Goal: Task Accomplishment & Management: Manage account settings

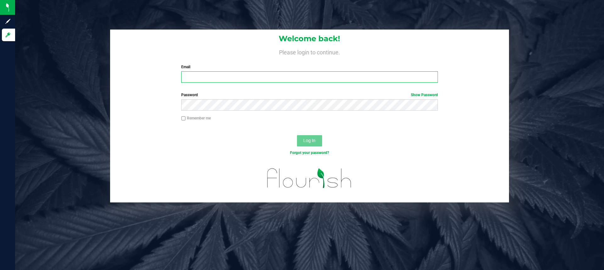
type input "tim@tealcannabis.co"
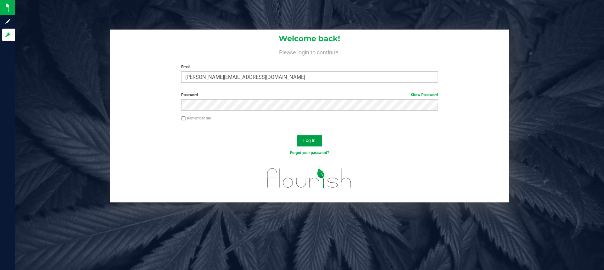
click at [309, 139] on span "Log In" at bounding box center [309, 140] width 12 height 5
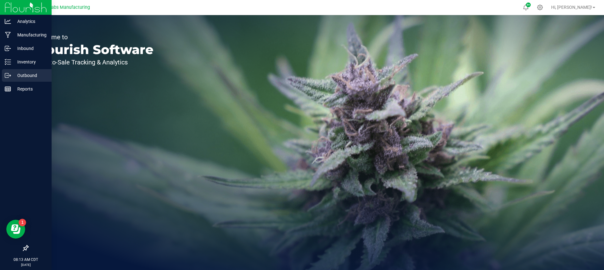
click at [21, 74] on p "Outbound" at bounding box center [30, 76] width 38 height 8
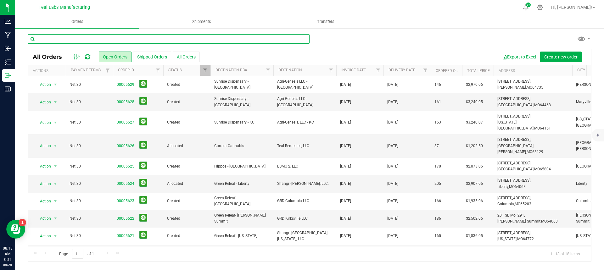
click at [116, 37] on input "text" at bounding box center [169, 38] width 282 height 9
type input "5241"
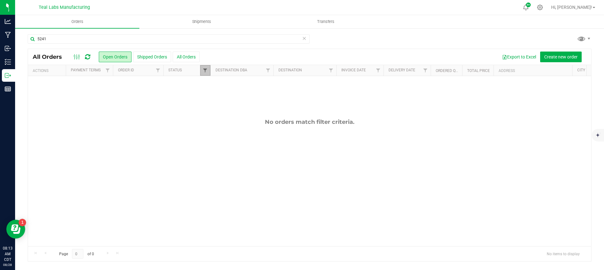
click at [208, 72] on span "Filter" at bounding box center [205, 70] width 5 height 5
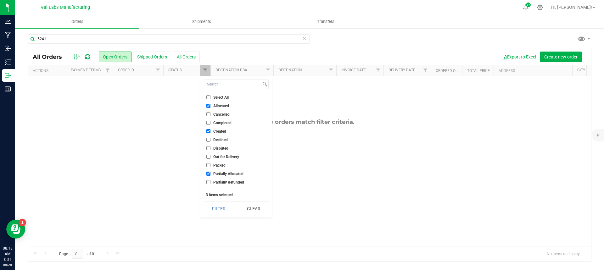
click at [208, 95] on li "Select All" at bounding box center [236, 97] width 65 height 7
drag, startPoint x: 208, startPoint y: 97, endPoint x: 214, endPoint y: 112, distance: 16.5
click at [214, 112] on ul "Select All Allocated Cancelled Completed Created Declined Disputed Out for Deli…" at bounding box center [236, 141] width 65 height 94
click at [209, 97] on input "Select All" at bounding box center [208, 97] width 4 height 4
checkbox input "true"
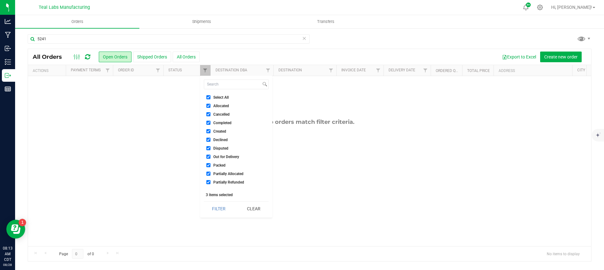
checkbox input "true"
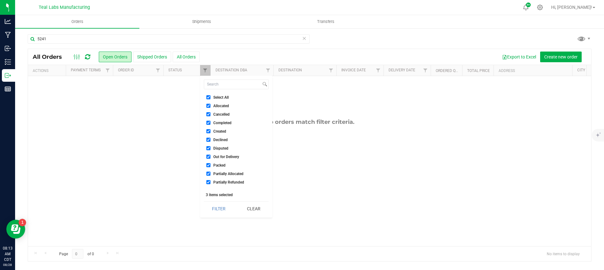
checkbox input "true"
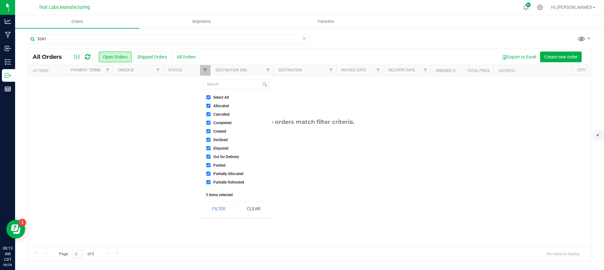
checkbox input "true"
click at [217, 210] on button "Filter" at bounding box center [219, 209] width 30 height 14
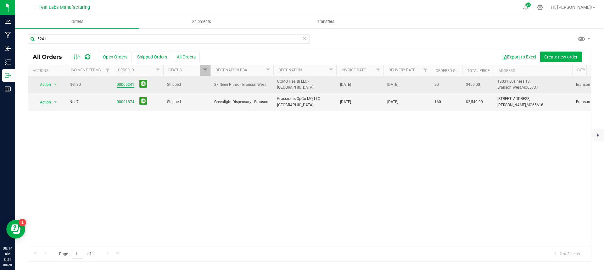
click at [124, 82] on link "00005241" at bounding box center [126, 85] width 18 height 6
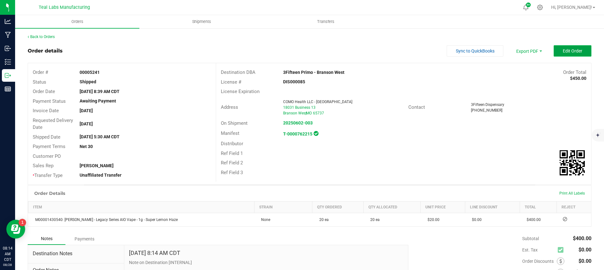
click at [569, 52] on span "Edit Order" at bounding box center [572, 50] width 19 height 5
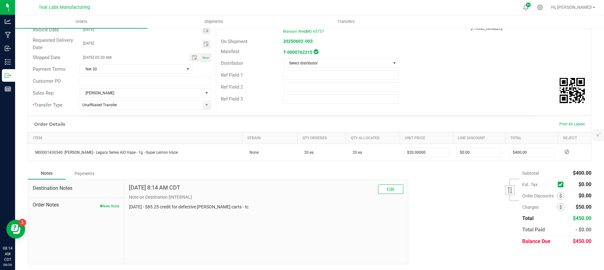
scroll to position [82, 0]
click at [557, 209] on span at bounding box center [561, 207] width 8 height 8
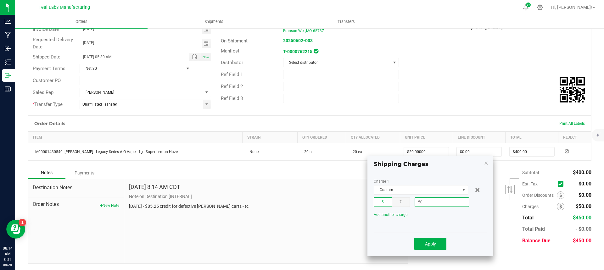
drag, startPoint x: 423, startPoint y: 205, endPoint x: 408, endPoint y: 205, distance: 15.4
click at [408, 205] on div "$ % 50" at bounding box center [430, 201] width 113 height 9
type input "5"
type input "$0.00"
click at [427, 241] on button "Apply" at bounding box center [430, 244] width 32 height 12
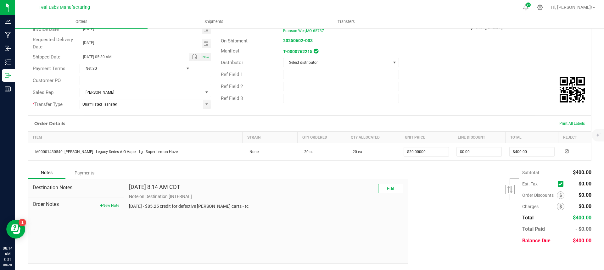
scroll to position [0, 0]
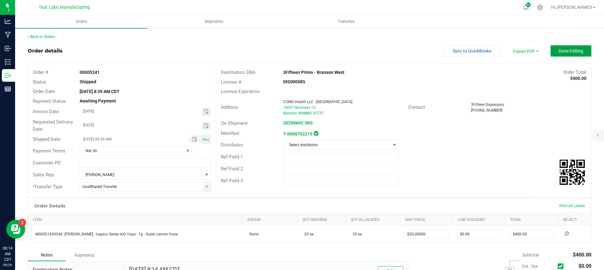
click at [569, 48] on span "Done Editing" at bounding box center [570, 50] width 25 height 5
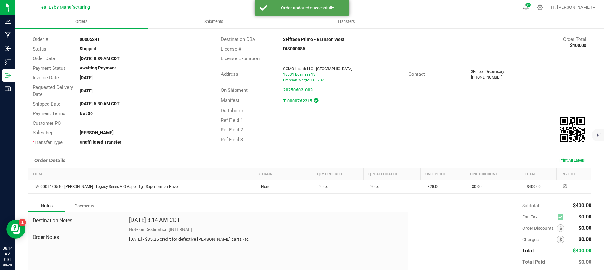
scroll to position [66, 0]
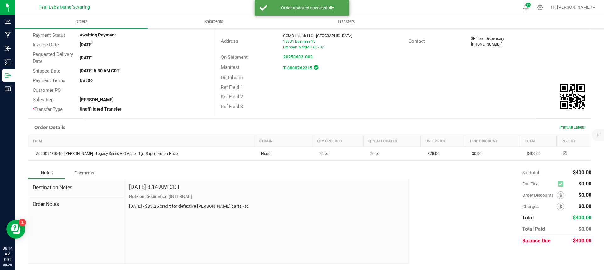
click at [87, 168] on div "Payments" at bounding box center [84, 172] width 38 height 11
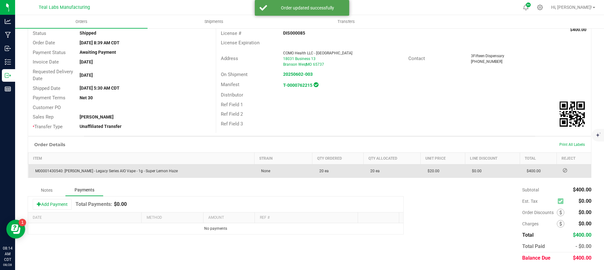
scroll to position [49, 0]
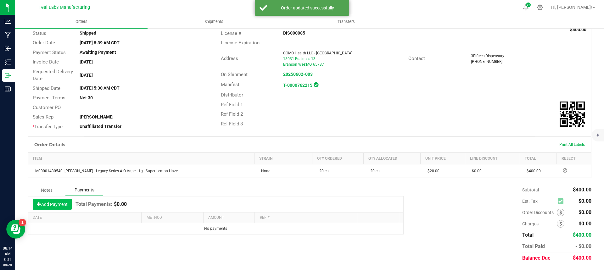
click at [68, 201] on button "Add Payment" at bounding box center [52, 204] width 39 height 11
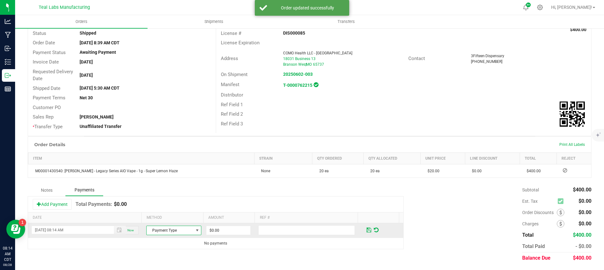
click at [183, 230] on span "Payment Type" at bounding box center [170, 230] width 47 height 9
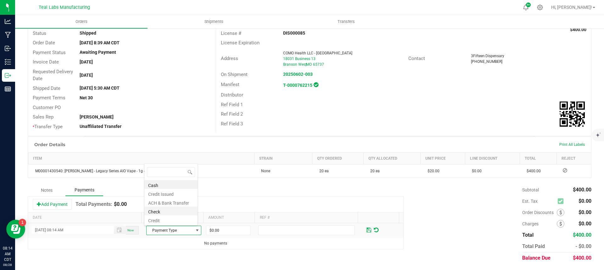
click at [173, 209] on li "Check" at bounding box center [170, 211] width 53 height 9
click at [230, 229] on input "0" at bounding box center [228, 230] width 44 height 9
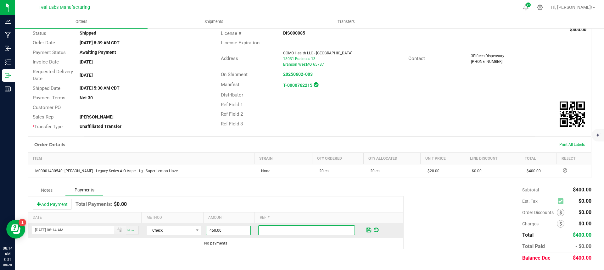
type input "$450.00"
type input "2000029"
click at [366, 229] on span at bounding box center [368, 230] width 5 height 6
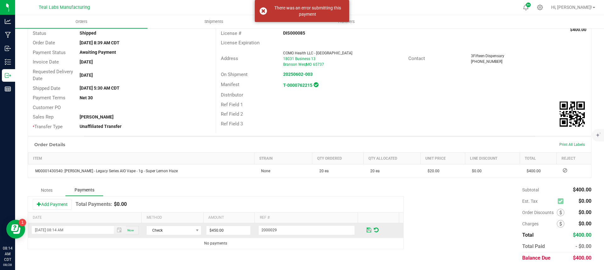
click at [366, 230] on span at bounding box center [368, 230] width 5 height 6
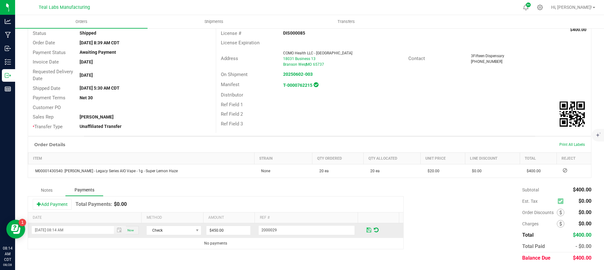
click at [366, 229] on span at bounding box center [368, 230] width 5 height 6
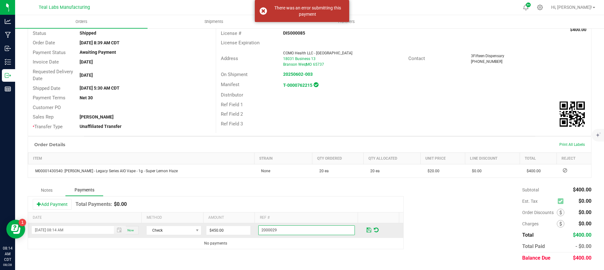
click at [292, 231] on input "2000029" at bounding box center [306, 230] width 97 height 10
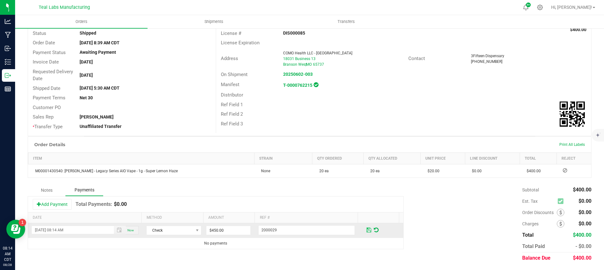
click at [366, 230] on span at bounding box center [368, 230] width 5 height 6
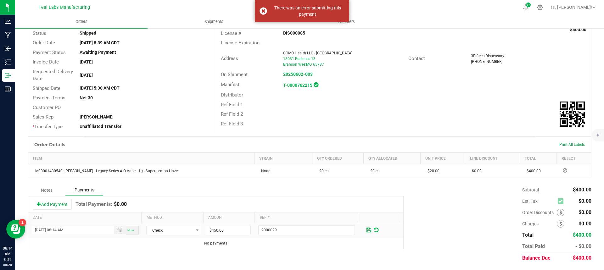
click at [397, 202] on div "Add Payment Total Payments: $0.00" at bounding box center [215, 205] width 375 height 16
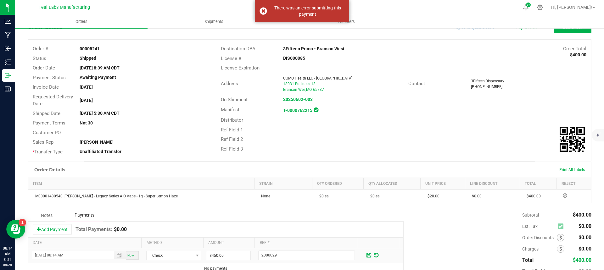
scroll to position [0, 0]
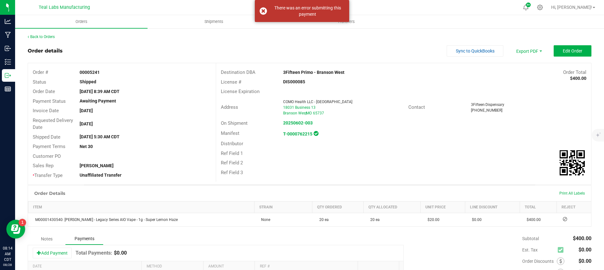
click at [336, 29] on div "Back to Orders Order details Sync to QuickBooks Export PDF Edit Order Order # 0…" at bounding box center [309, 173] width 589 height 291
click at [261, 10] on div "There was an error submitting this payment" at bounding box center [302, 11] width 94 height 22
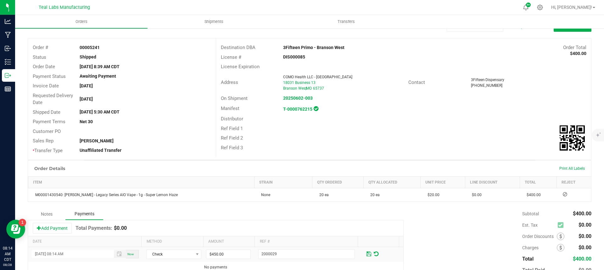
scroll to position [49, 0]
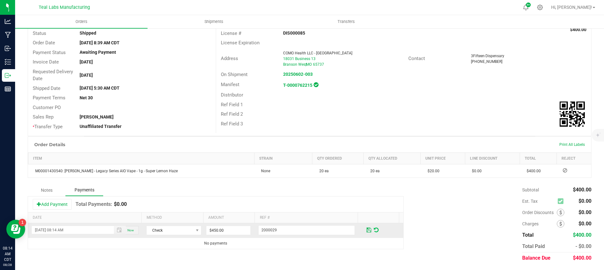
click at [374, 230] on span at bounding box center [376, 230] width 5 height 6
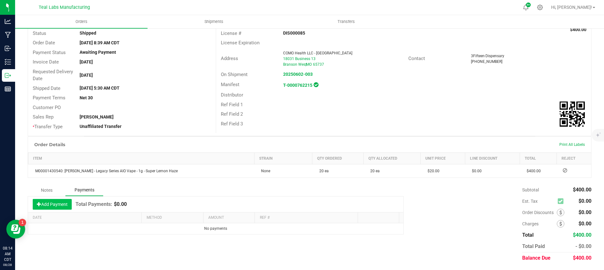
click at [64, 209] on button "Add Payment" at bounding box center [52, 204] width 39 height 11
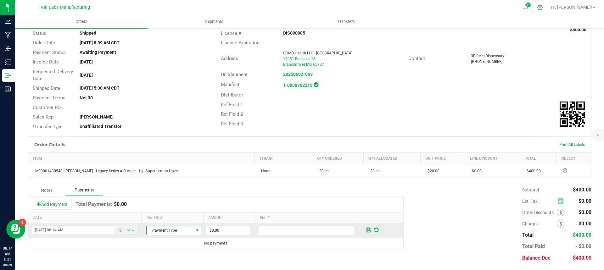
click at [186, 232] on span "Payment Type" at bounding box center [170, 230] width 47 height 9
click at [168, 210] on li "Check" at bounding box center [170, 211] width 53 height 9
click at [223, 228] on input "0" at bounding box center [228, 230] width 44 height 9
type input "$450.00"
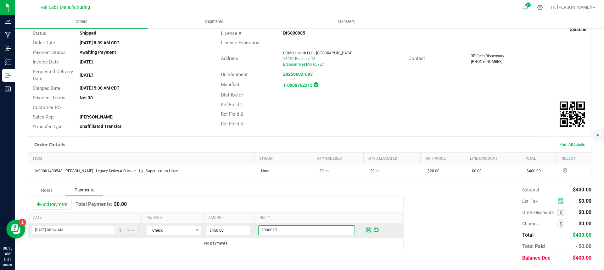
type input "2000029"
click at [366, 227] on span at bounding box center [368, 230] width 5 height 6
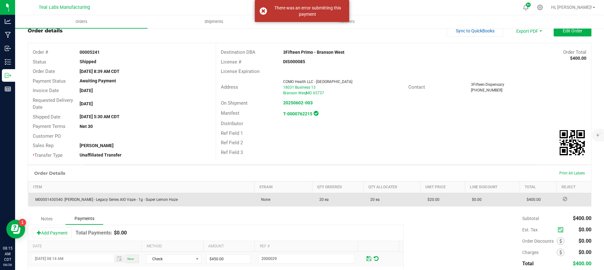
scroll to position [0, 0]
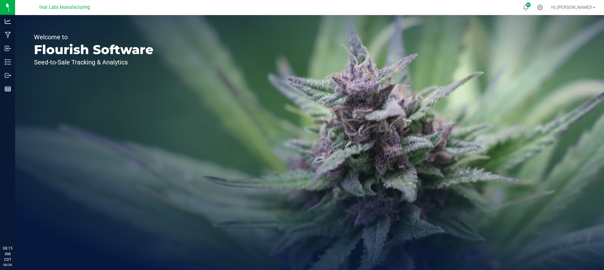
click at [15, 78] on div "Welcome to Flourish Software Seed-to-Sale Tracking & Analytics" at bounding box center [93, 142] width 157 height 255
click at [15, 74] on div "Welcome to Flourish Software Seed-to-Sale Tracking & Analytics" at bounding box center [93, 142] width 157 height 255
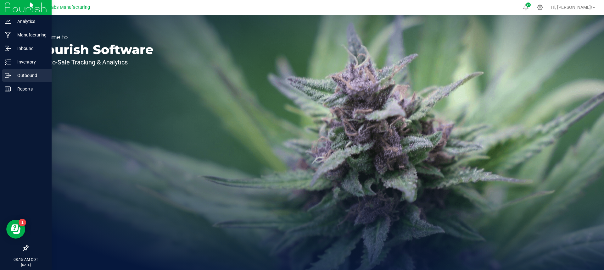
click at [11, 74] on p "Outbound" at bounding box center [30, 76] width 38 height 8
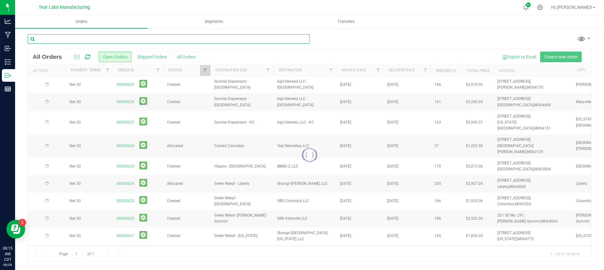
click at [136, 38] on input "text" at bounding box center [169, 38] width 282 height 9
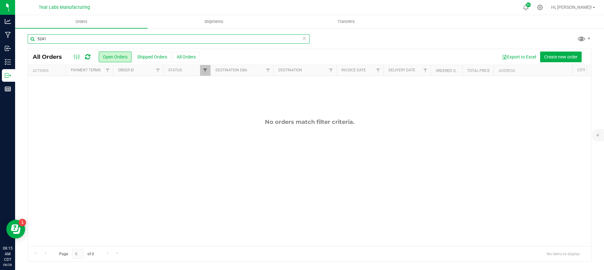
type input "5241"
click at [207, 70] on span "Filter" at bounding box center [205, 70] width 5 height 5
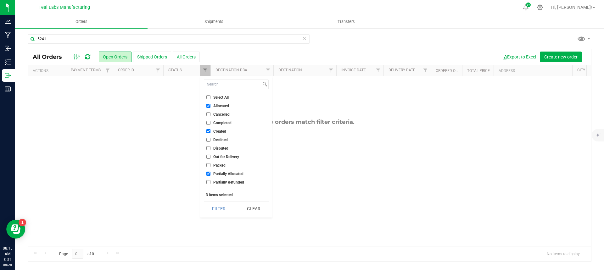
click at [207, 99] on input "Select All" at bounding box center [208, 97] width 4 height 4
checkbox input "true"
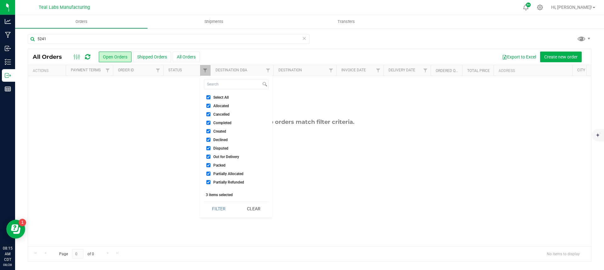
checkbox input "true"
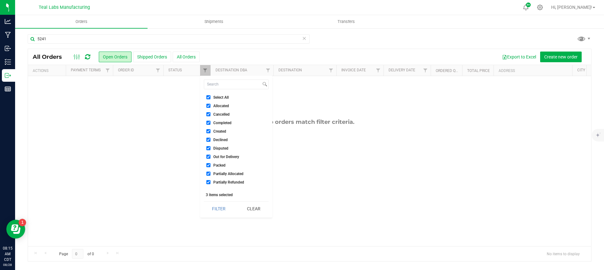
checkbox input "true"
click at [223, 211] on button "Filter" at bounding box center [219, 209] width 30 height 14
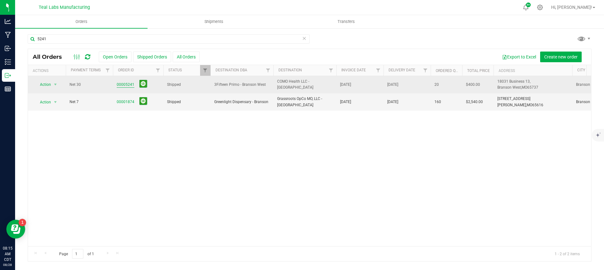
click at [127, 86] on link "00005241" at bounding box center [126, 85] width 18 height 6
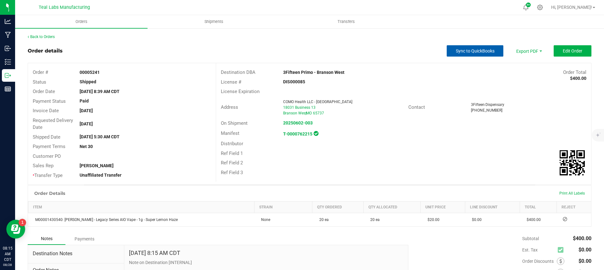
click at [475, 51] on span "Sync to QuickBooks" at bounding box center [475, 50] width 39 height 5
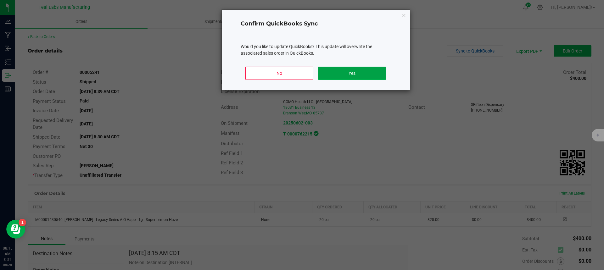
click at [363, 78] on button "Yes" at bounding box center [352, 73] width 68 height 13
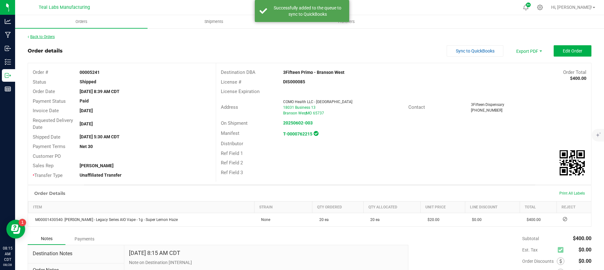
click at [52, 36] on link "Back to Orders" at bounding box center [41, 37] width 27 height 4
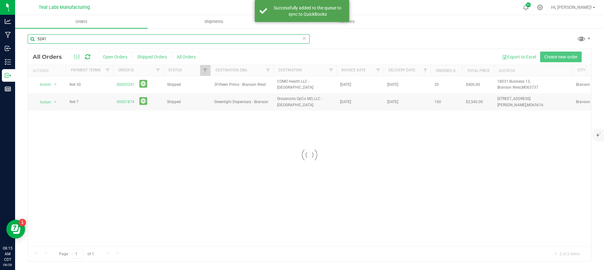
click at [52, 36] on input "5241" at bounding box center [169, 38] width 282 height 9
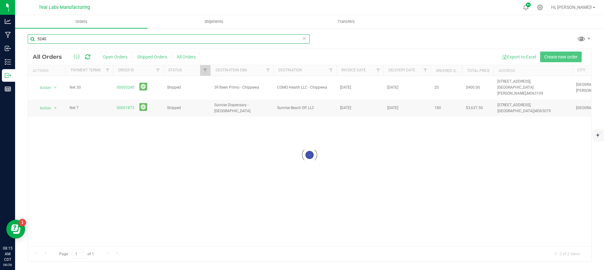
type input "5240"
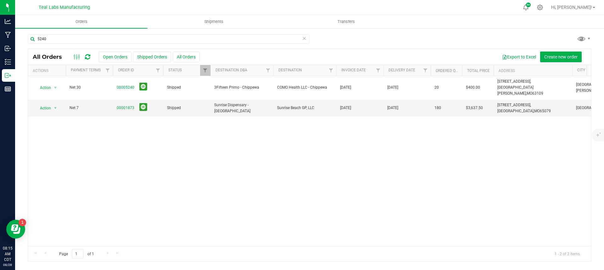
click at [127, 85] on link "00005240" at bounding box center [126, 88] width 18 height 6
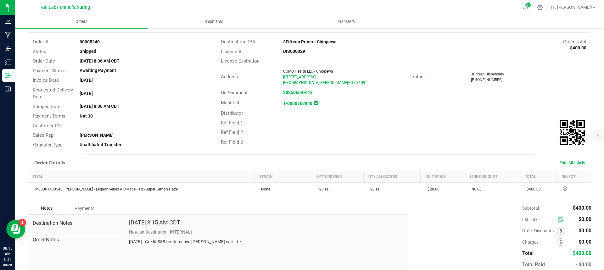
scroll to position [66, 0]
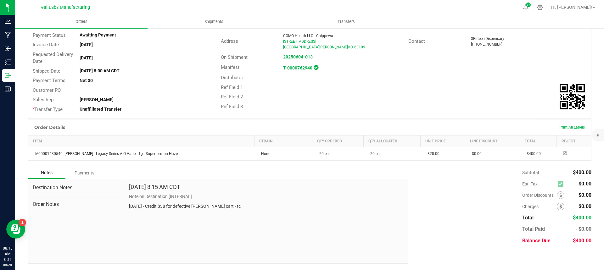
click at [88, 171] on div "Payments" at bounding box center [84, 172] width 38 height 11
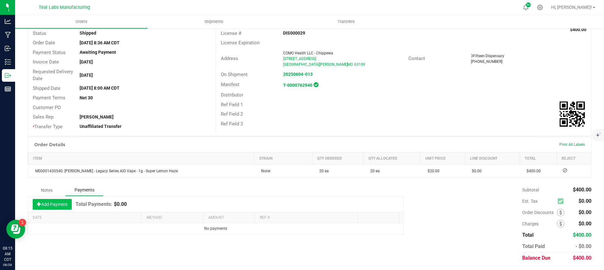
click at [57, 205] on button "Add Payment" at bounding box center [52, 204] width 39 height 11
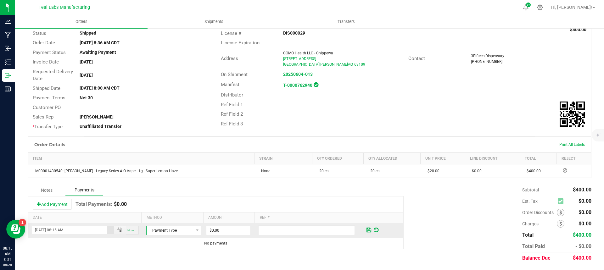
click at [193, 227] on span at bounding box center [197, 230] width 8 height 9
click at [167, 212] on li "Check" at bounding box center [170, 211] width 53 height 9
click at [225, 232] on input "0" at bounding box center [228, 230] width 44 height 9
type input "$450.00"
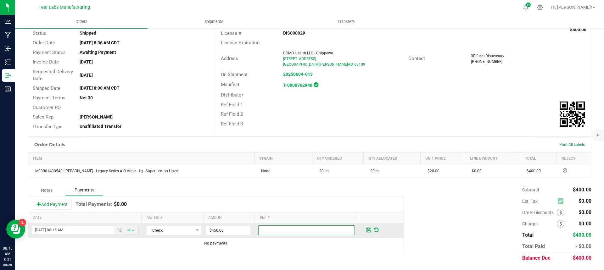
click at [298, 232] on input "text" at bounding box center [306, 230] width 97 height 10
type input "2000029"
click at [366, 228] on span at bounding box center [368, 230] width 5 height 6
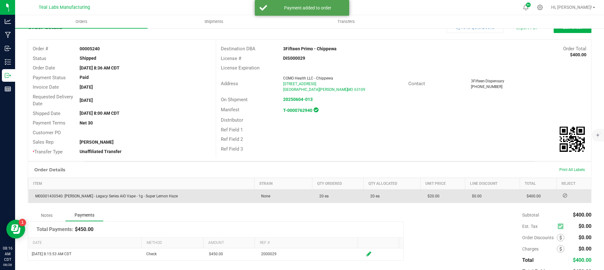
scroll to position [0, 0]
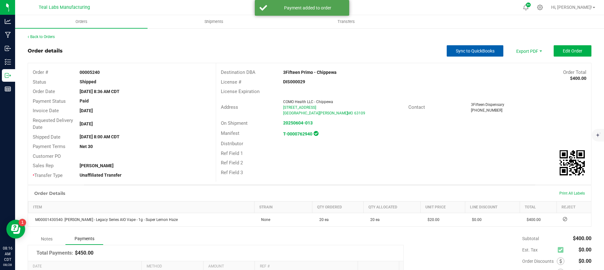
click at [474, 55] on button "Sync to QuickBooks" at bounding box center [475, 50] width 57 height 11
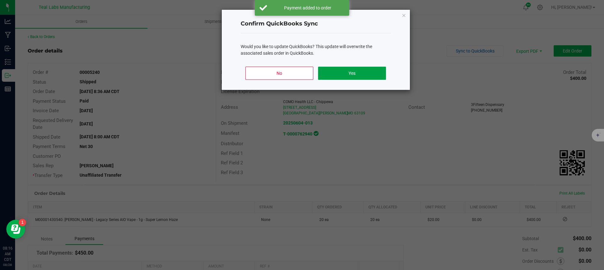
click at [368, 73] on button "Yes" at bounding box center [352, 73] width 68 height 13
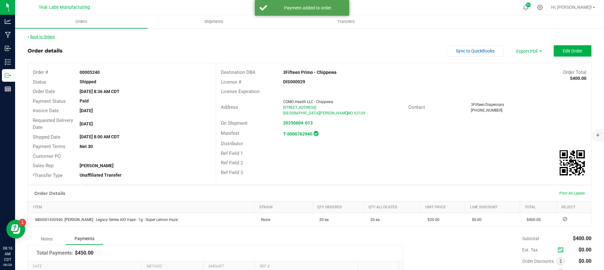
click at [47, 39] on link "Back to Orders" at bounding box center [41, 37] width 27 height 4
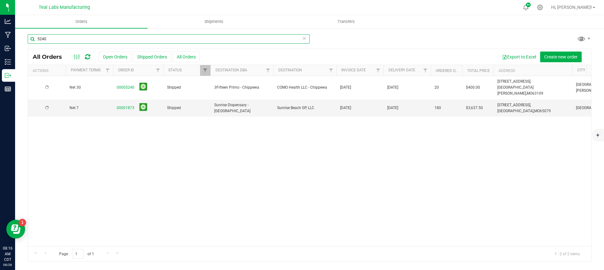
drag, startPoint x: 60, startPoint y: 39, endPoint x: 21, endPoint y: 39, distance: 39.3
click at [21, 39] on div "5240 All Orders Open Orders Shipped Orders All Orders Export to Excel Create ne…" at bounding box center [309, 148] width 589 height 240
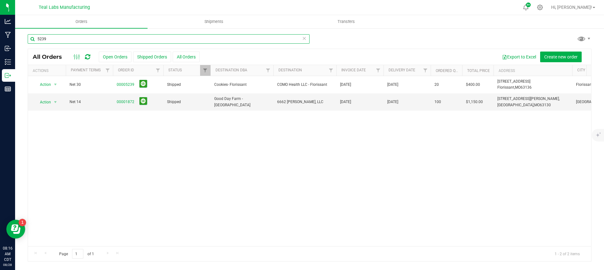
type input "5239"
click at [129, 85] on link "00005239" at bounding box center [126, 85] width 18 height 6
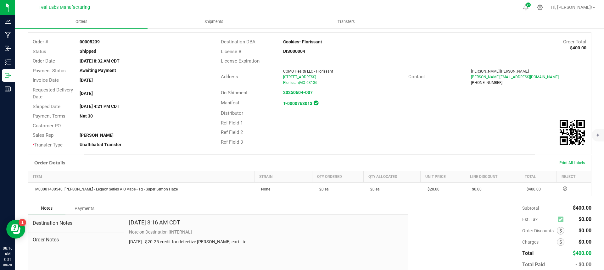
scroll to position [66, 0]
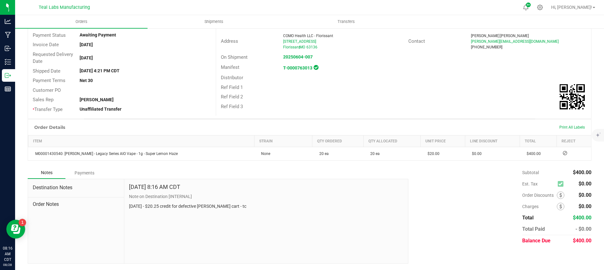
click at [85, 174] on div "Payments" at bounding box center [84, 172] width 38 height 11
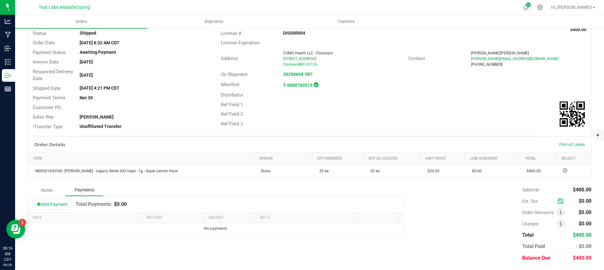
scroll to position [49, 0]
click at [60, 203] on button "Add Payment" at bounding box center [52, 204] width 39 height 11
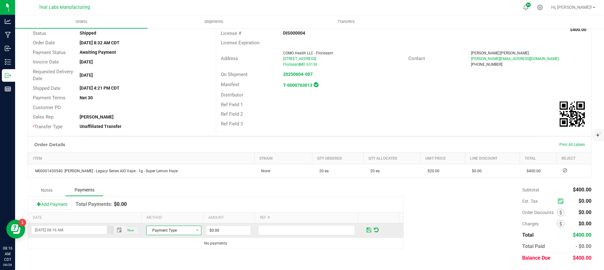
click at [183, 230] on span "Payment Type" at bounding box center [170, 230] width 47 height 9
click at [163, 209] on li "Check" at bounding box center [170, 211] width 53 height 9
click at [222, 228] on input "0" at bounding box center [228, 230] width 44 height 9
type input "4"
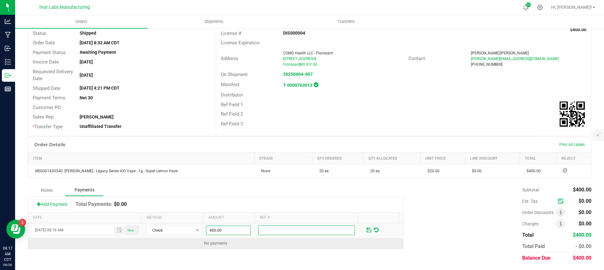
type input "$400.00"
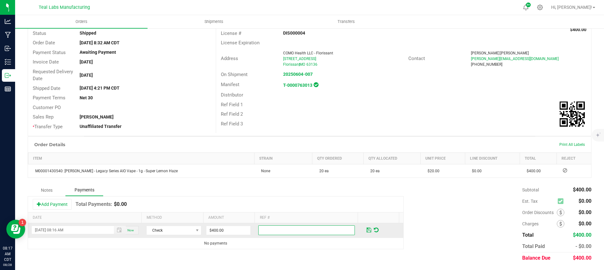
click at [289, 230] on input "text" at bounding box center [306, 230] width 97 height 10
type input "20000029"
click at [366, 231] on span at bounding box center [368, 230] width 5 height 6
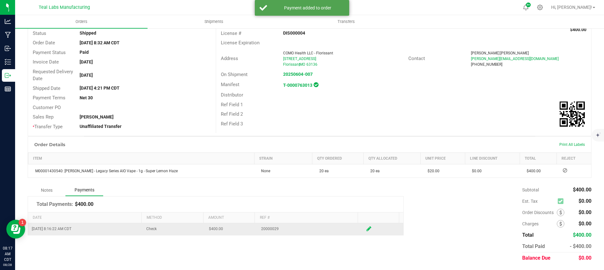
click at [366, 228] on icon at bounding box center [368, 229] width 5 height 6
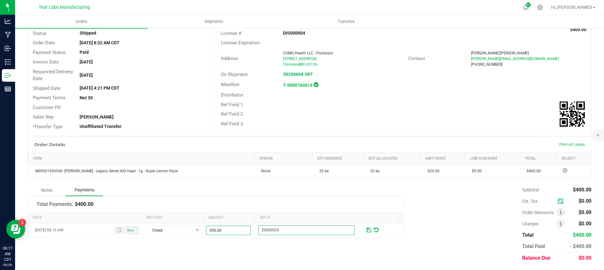
type input "$450.00"
click at [366, 229] on span at bounding box center [368, 230] width 5 height 6
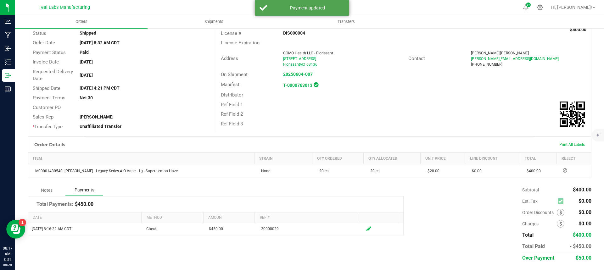
scroll to position [0, 0]
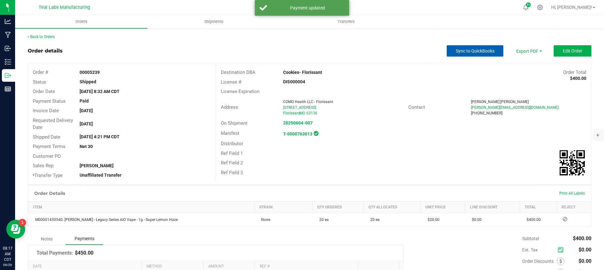
click at [485, 54] on button "Sync to QuickBooks" at bounding box center [475, 50] width 57 height 11
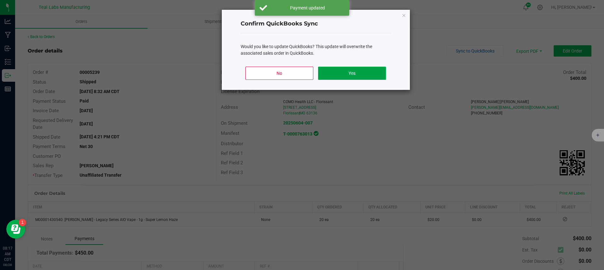
click at [367, 73] on button "Yes" at bounding box center [352, 73] width 68 height 13
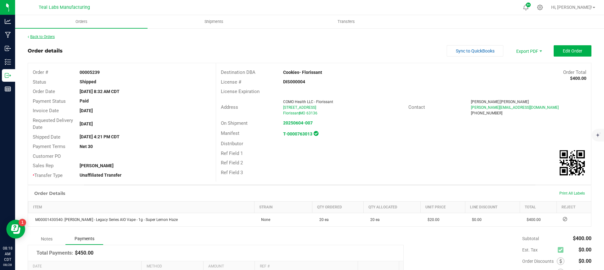
click at [42, 35] on link "Back to Orders" at bounding box center [41, 37] width 27 height 4
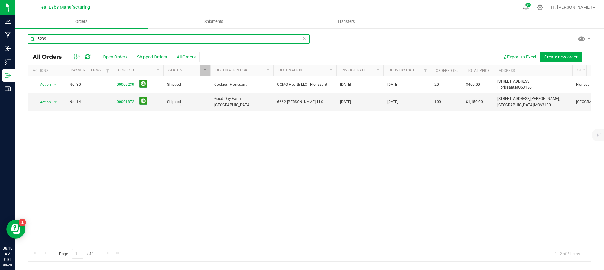
click at [71, 37] on input "5239" at bounding box center [169, 38] width 282 height 9
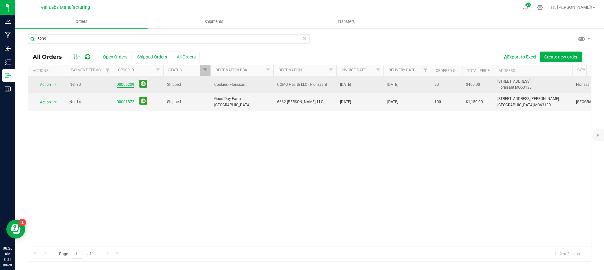
click at [126, 86] on link "00005239" at bounding box center [126, 85] width 18 height 6
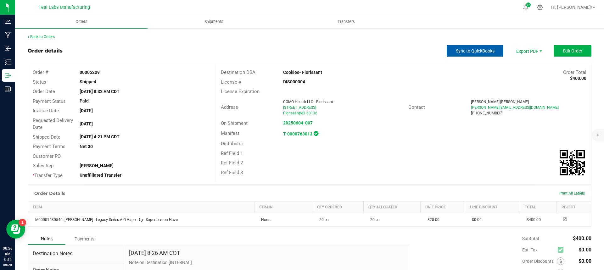
click at [456, 50] on span "Sync to QuickBooks" at bounding box center [475, 50] width 39 height 5
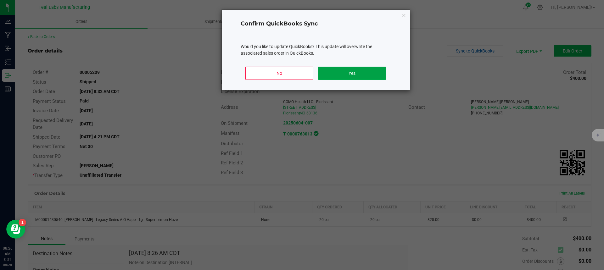
click at [360, 69] on button "Yes" at bounding box center [352, 73] width 68 height 13
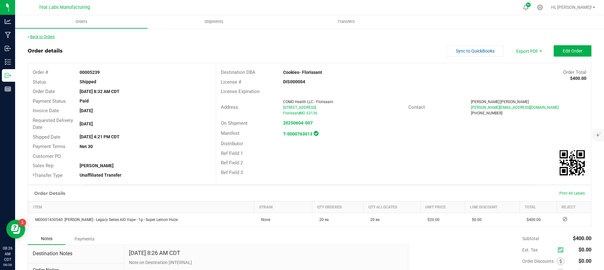
click at [46, 36] on link "Back to Orders" at bounding box center [41, 37] width 27 height 4
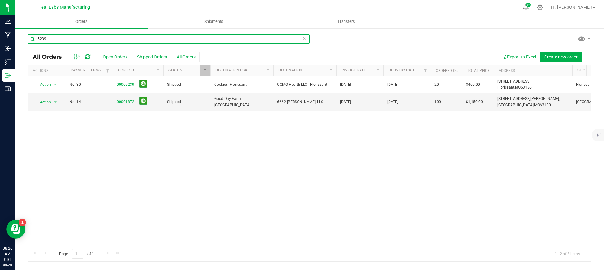
click at [100, 40] on input "5239" at bounding box center [169, 38] width 282 height 9
type input "5"
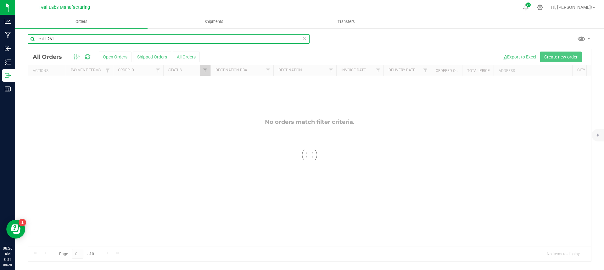
click at [45, 39] on input "teal L-261" at bounding box center [169, 38] width 282 height 9
type input "L-261"
drag, startPoint x: 49, startPoint y: 39, endPoint x: 33, endPoint y: 41, distance: 16.7
click at [33, 40] on input "L-261" at bounding box center [169, 38] width 282 height 9
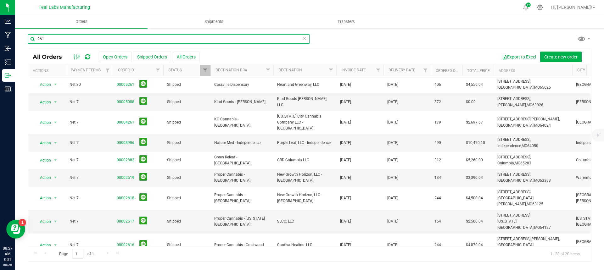
drag, startPoint x: 57, startPoint y: 37, endPoint x: 24, endPoint y: 39, distance: 33.1
click at [24, 38] on div "261 All Orders Open Orders Shipped Orders All Orders Export to Excel Create new…" at bounding box center [309, 148] width 589 height 240
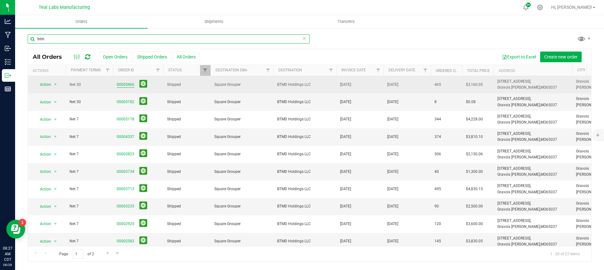
type input "btm"
click at [120, 84] on link "00005466" at bounding box center [126, 85] width 18 height 6
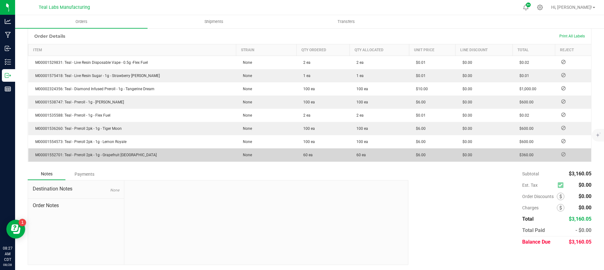
scroll to position [158, 0]
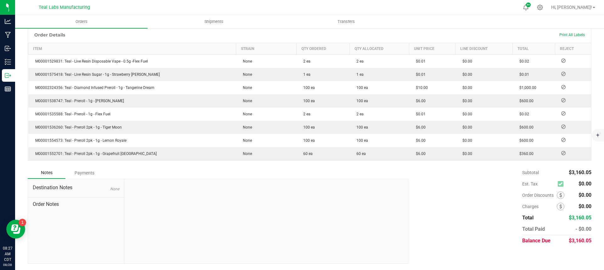
click at [92, 174] on div "Payments" at bounding box center [84, 172] width 38 height 11
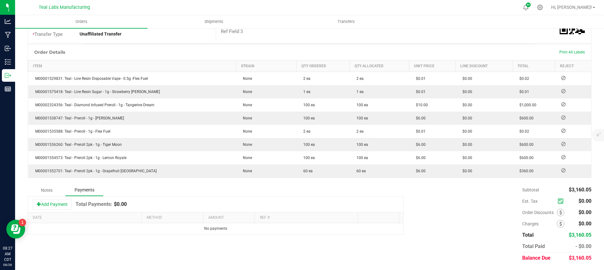
scroll to position [141, 0]
click at [61, 203] on button "Add Payment" at bounding box center [52, 204] width 39 height 11
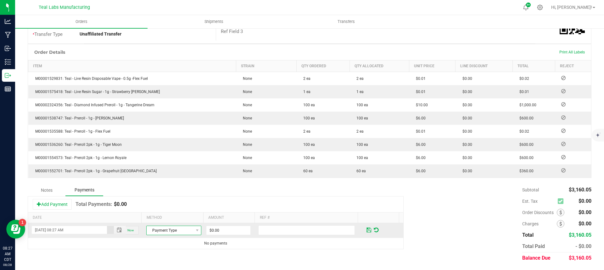
click at [184, 228] on span "Payment Type" at bounding box center [170, 230] width 47 height 9
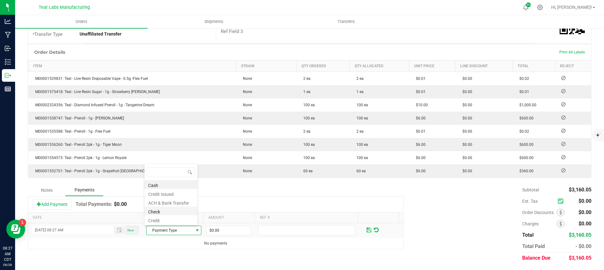
click at [159, 213] on li "Check" at bounding box center [170, 211] width 53 height 9
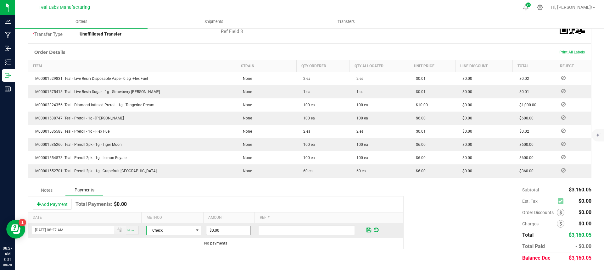
drag, startPoint x: 211, startPoint y: 225, endPoint x: 224, endPoint y: 229, distance: 13.5
click at [211, 225] on td "$0.00" at bounding box center [231, 230] width 52 height 15
click at [225, 230] on input "0" at bounding box center [228, 230] width 44 height 9
type input "$3,160.05"
click at [276, 233] on input "text" at bounding box center [306, 230] width 97 height 10
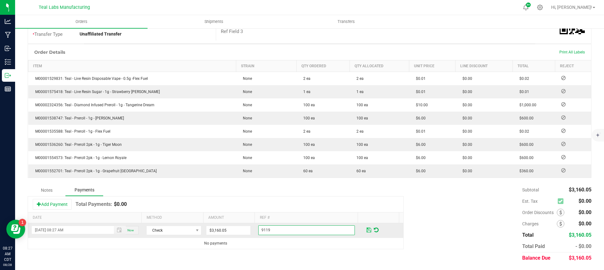
type input "9119"
click at [366, 230] on span at bounding box center [368, 230] width 5 height 6
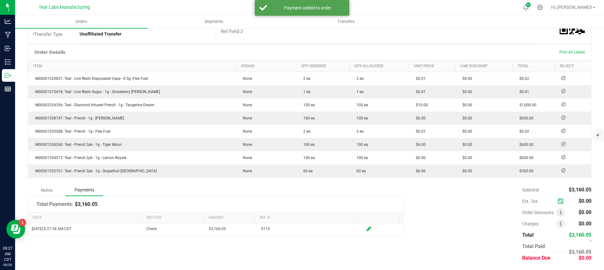
scroll to position [0, 0]
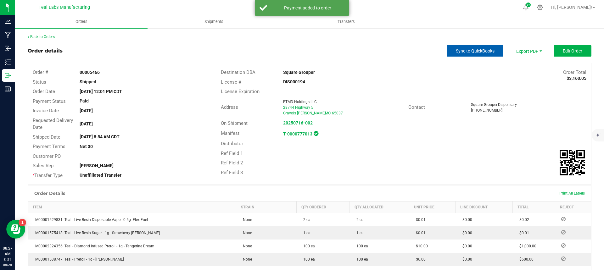
click at [478, 51] on span "Sync to QuickBooks" at bounding box center [475, 50] width 39 height 5
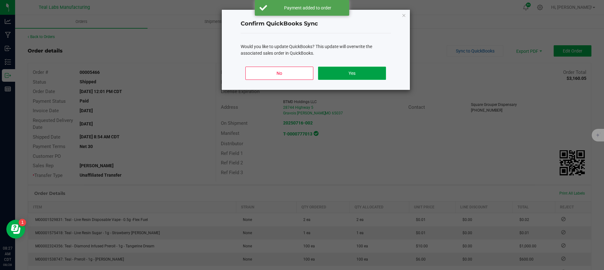
click at [361, 75] on button "Yes" at bounding box center [352, 73] width 68 height 13
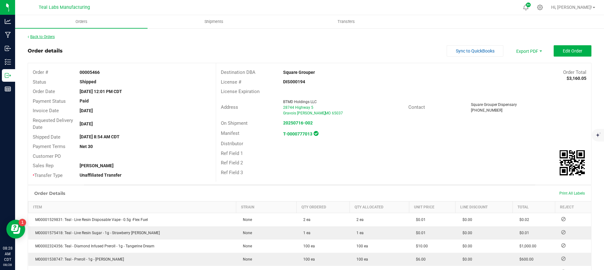
click at [51, 35] on link "Back to Orders" at bounding box center [41, 37] width 27 height 4
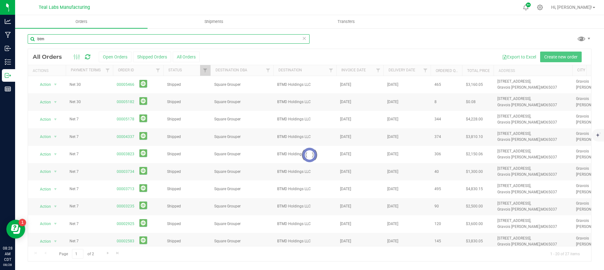
drag, startPoint x: 47, startPoint y: 37, endPoint x: 52, endPoint y: 47, distance: 11.0
click at [30, 39] on input "btm" at bounding box center [169, 38] width 282 height 9
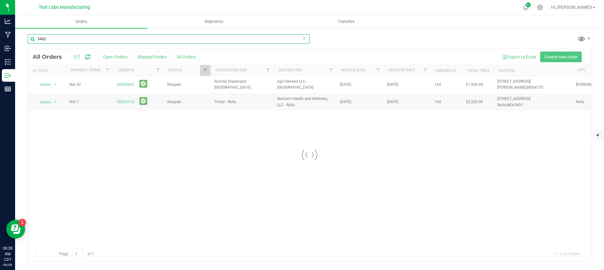
type input "5462"
click at [128, 85] on div at bounding box center [309, 155] width 563 height 212
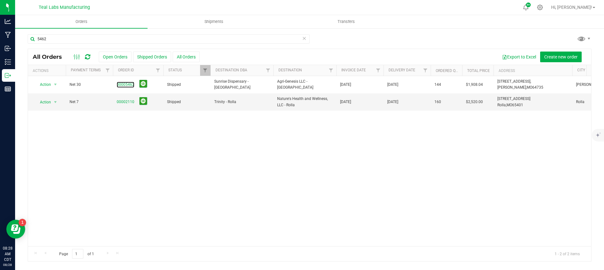
click at [128, 85] on link "00005462" at bounding box center [126, 85] width 18 height 6
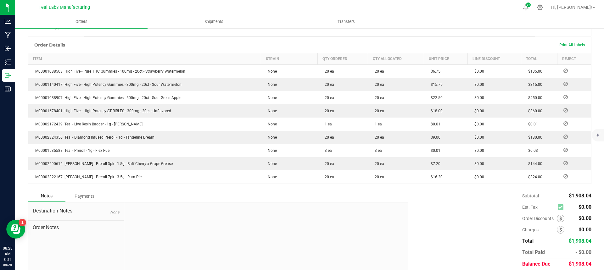
scroll to position [172, 0]
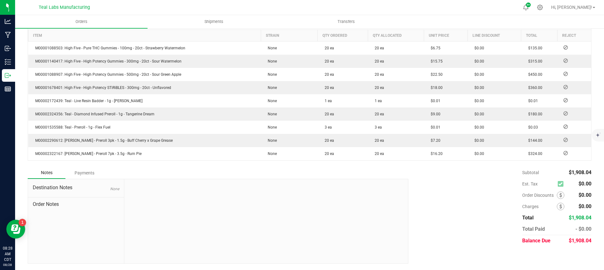
click at [88, 175] on div "Payments" at bounding box center [84, 172] width 38 height 11
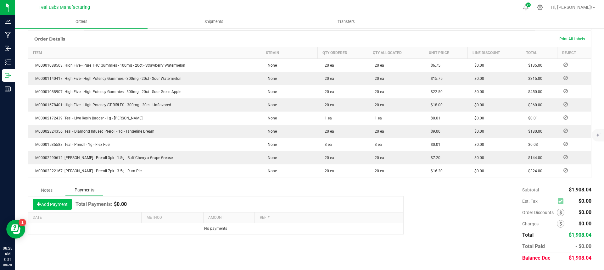
click at [65, 205] on button "Add Payment" at bounding box center [52, 204] width 39 height 11
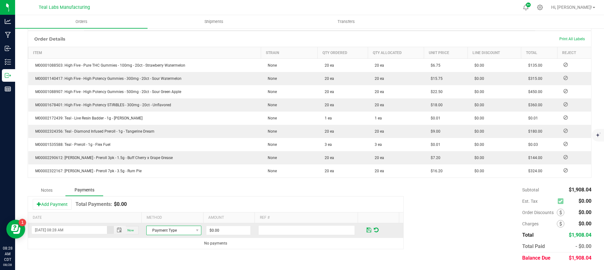
click at [179, 231] on span "Payment Type" at bounding box center [170, 230] width 47 height 9
click at [164, 213] on li "Check" at bounding box center [170, 211] width 53 height 9
click at [220, 236] on td "$0.00" at bounding box center [231, 230] width 52 height 15
click at [223, 232] on input "0" at bounding box center [228, 230] width 44 height 9
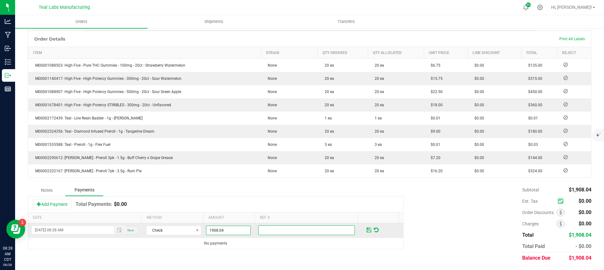
type input "$1,908.04"
type input "20082535258"
click at [366, 228] on span at bounding box center [368, 230] width 5 height 6
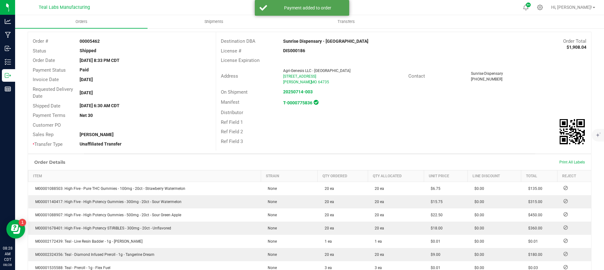
scroll to position [0, 0]
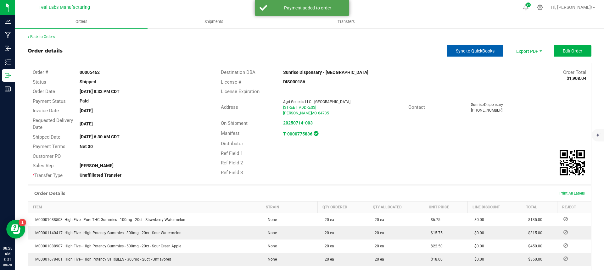
click at [471, 49] on span "Sync to QuickBooks" at bounding box center [475, 50] width 39 height 5
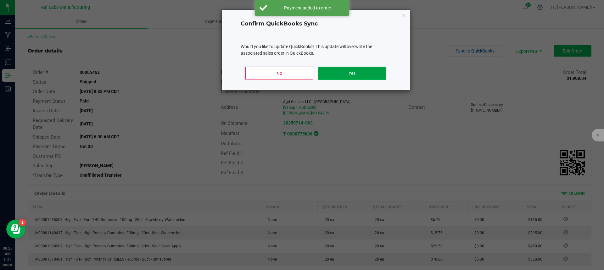
click at [356, 69] on button "Yes" at bounding box center [352, 73] width 68 height 13
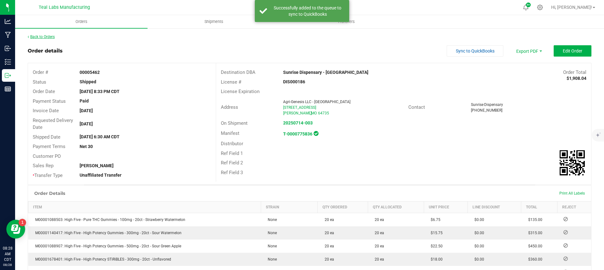
click at [49, 35] on link "Back to Orders" at bounding box center [41, 37] width 27 height 4
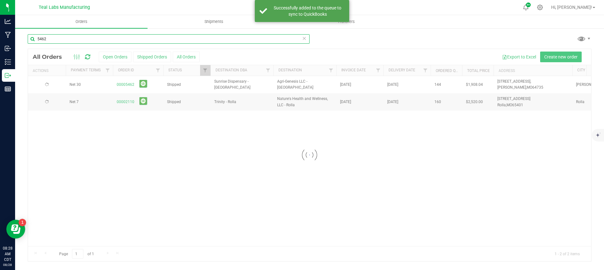
drag, startPoint x: 50, startPoint y: 39, endPoint x: 34, endPoint y: 42, distance: 16.7
click at [23, 38] on div "5462 Loading... All Orders Open Orders Shipped Orders All Orders Export to Exce…" at bounding box center [309, 148] width 589 height 240
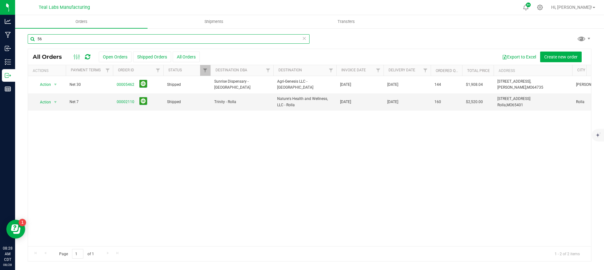
type input "5"
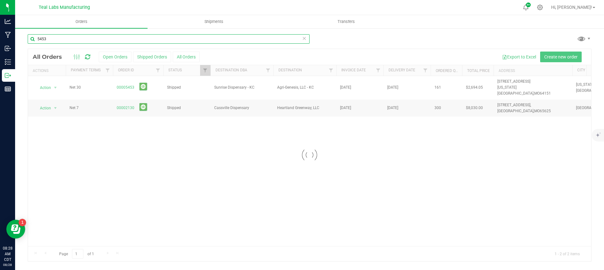
type input "5453"
click at [129, 84] on div at bounding box center [309, 155] width 563 height 212
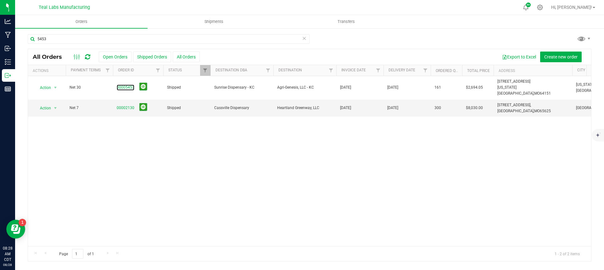
click at [129, 85] on link "00005453" at bounding box center [126, 88] width 18 height 6
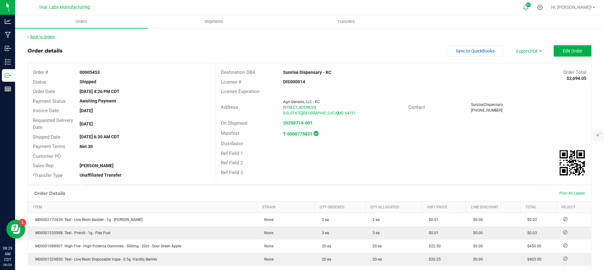
click at [51, 36] on link "Back to Orders" at bounding box center [41, 37] width 27 height 4
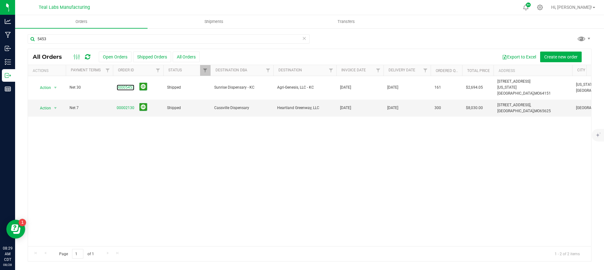
click at [125, 85] on link "00005453" at bounding box center [126, 88] width 18 height 6
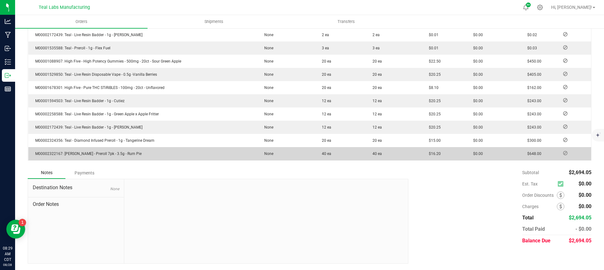
click at [88, 173] on div "Payments" at bounding box center [84, 172] width 38 height 11
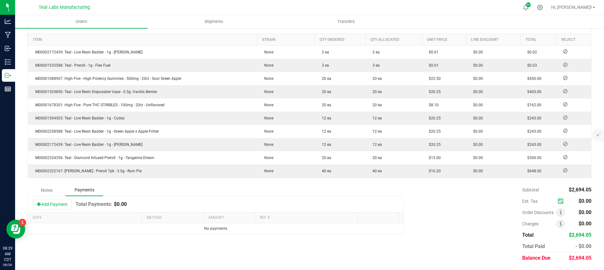
scroll to position [168, 0]
click at [58, 203] on button "Add Payment" at bounding box center [52, 204] width 39 height 11
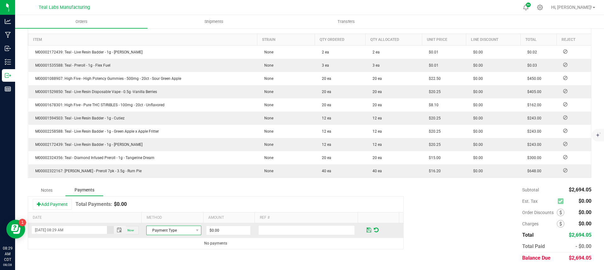
click at [171, 231] on span "Payment Type" at bounding box center [170, 230] width 47 height 9
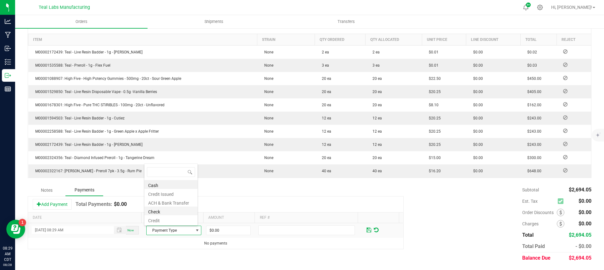
click at [165, 210] on li "Check" at bounding box center [170, 211] width 53 height 9
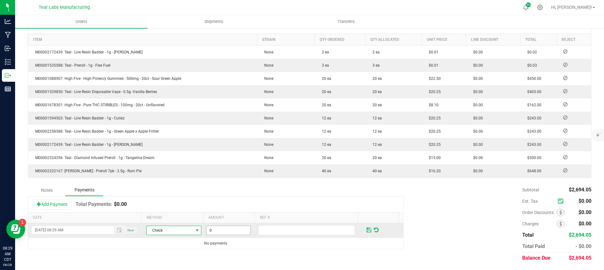
click at [223, 227] on input "0" at bounding box center [228, 230] width 44 height 9
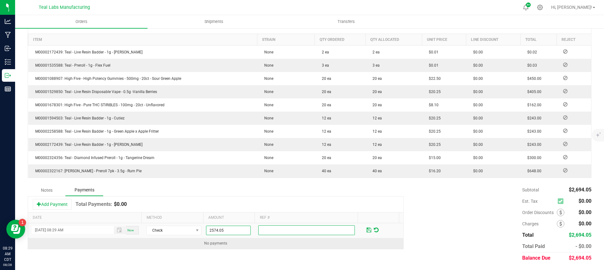
type input "$2,574.05"
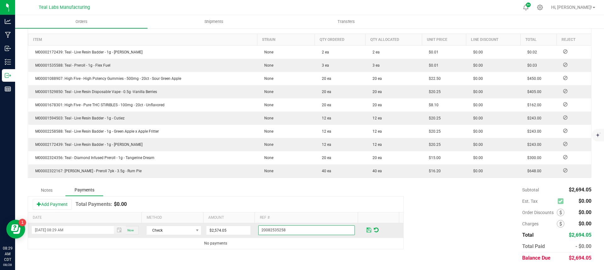
type input "20082535258"
click at [366, 230] on span at bounding box center [368, 230] width 5 height 6
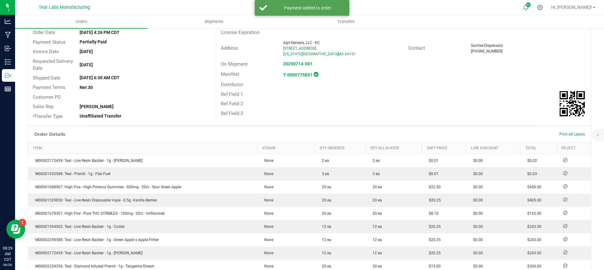
scroll to position [0, 0]
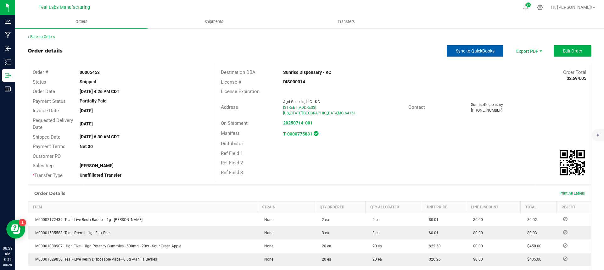
click at [461, 50] on span "Sync to QuickBooks" at bounding box center [475, 50] width 39 height 5
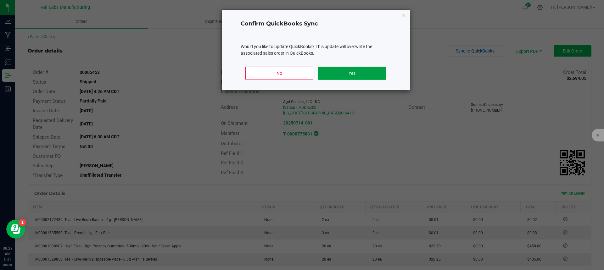
click at [370, 73] on button "Yes" at bounding box center [352, 73] width 68 height 13
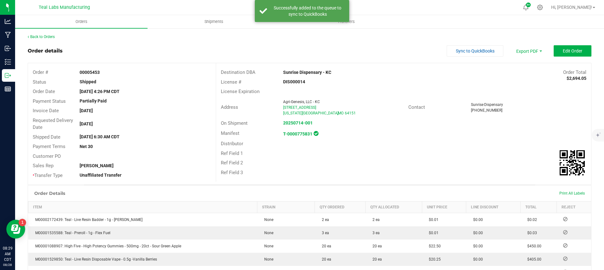
click at [49, 39] on div "Back to Orders" at bounding box center [310, 37] width 564 height 6
click at [49, 37] on link "Back to Orders" at bounding box center [41, 37] width 27 height 4
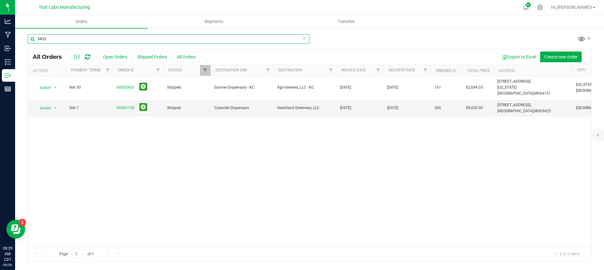
drag, startPoint x: 53, startPoint y: 36, endPoint x: 24, endPoint y: 36, distance: 28.3
click at [24, 36] on div "5453 All Orders Open Orders Shipped Orders All Orders Export to Excel Create ne…" at bounding box center [309, 148] width 589 height 240
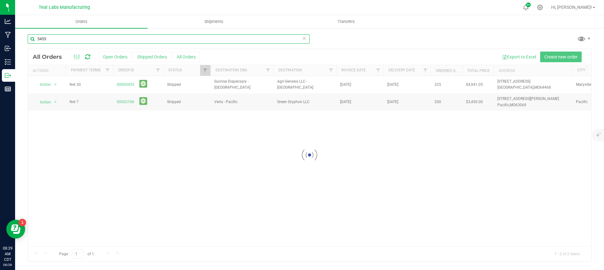
type input "5455"
click at [127, 85] on div at bounding box center [309, 155] width 563 height 212
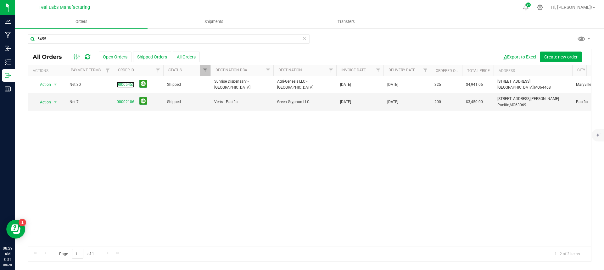
click at [127, 85] on link "00005455" at bounding box center [126, 85] width 18 height 6
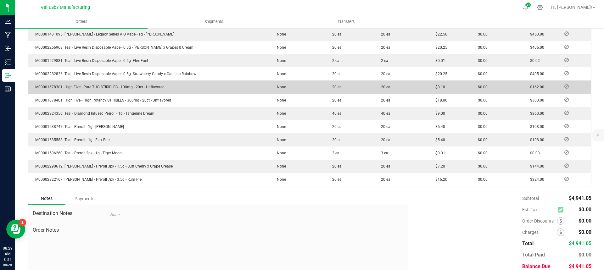
scroll to position [277, 0]
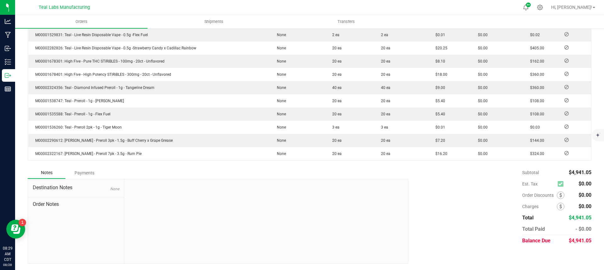
click at [94, 175] on div "Payments" at bounding box center [84, 172] width 38 height 11
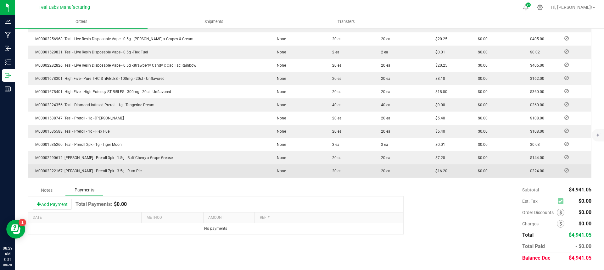
scroll to position [260, 0]
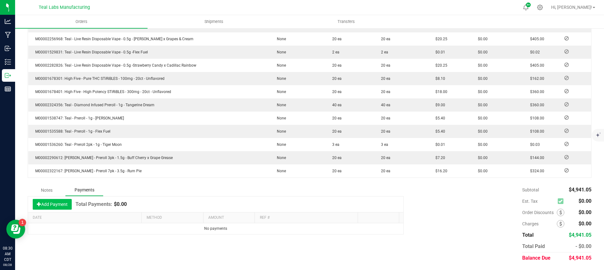
click at [61, 202] on button "Add Payment" at bounding box center [52, 204] width 39 height 11
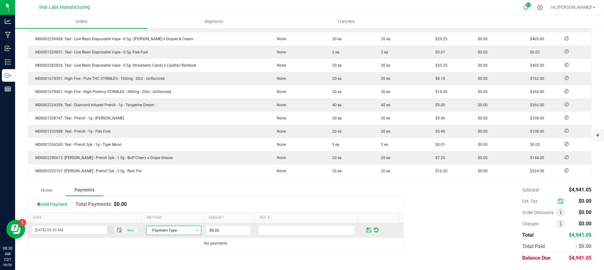
click at [169, 232] on span "Payment Type" at bounding box center [170, 230] width 47 height 9
click at [165, 210] on li "Check" at bounding box center [170, 211] width 53 height 9
click at [218, 227] on input "0" at bounding box center [228, 230] width 44 height 9
type input "$4,941.05"
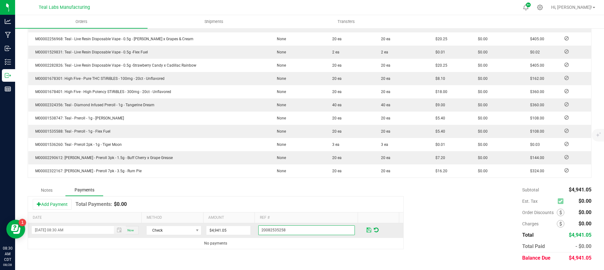
type input "20082535258"
click at [366, 228] on span at bounding box center [368, 230] width 5 height 6
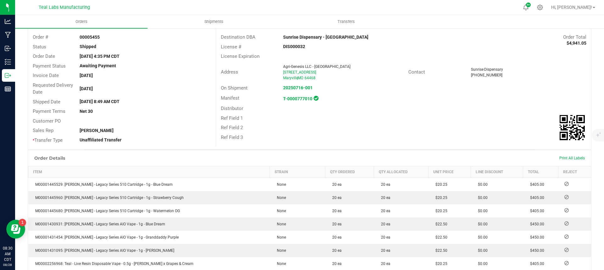
scroll to position [0, 0]
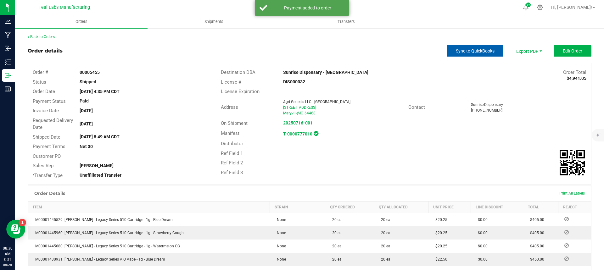
click at [463, 53] on span "Sync to QuickBooks" at bounding box center [475, 50] width 39 height 5
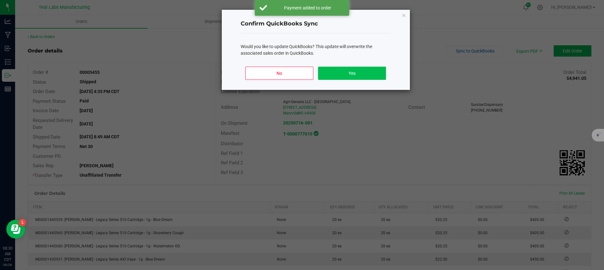
drag, startPoint x: 353, startPoint y: 81, endPoint x: 345, endPoint y: 74, distance: 10.7
click at [351, 79] on div "No Yes" at bounding box center [316, 76] width 150 height 28
click at [345, 74] on button "Yes" at bounding box center [352, 73] width 68 height 13
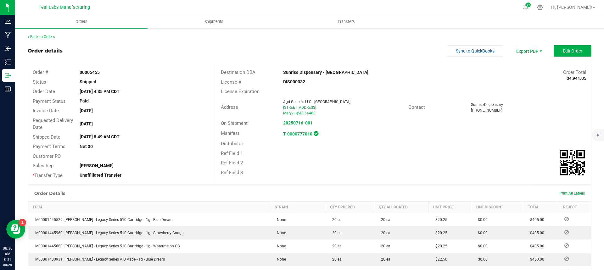
click at [48, 39] on div "Back to Orders" at bounding box center [310, 37] width 564 height 6
click at [48, 37] on link "Back to Orders" at bounding box center [41, 37] width 27 height 4
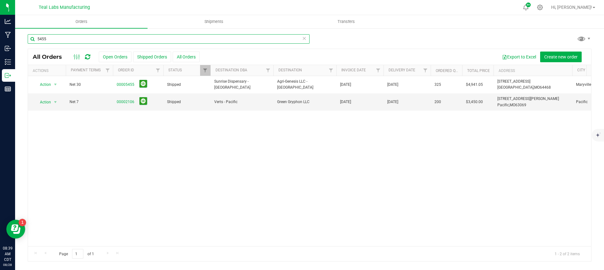
drag, startPoint x: 52, startPoint y: 41, endPoint x: 21, endPoint y: 37, distance: 31.0
click at [21, 37] on div "5455 All Orders Open Orders Shipped Orders All Orders Export to Excel Create ne…" at bounding box center [309, 148] width 589 height 240
type input "[US_STATE] health"
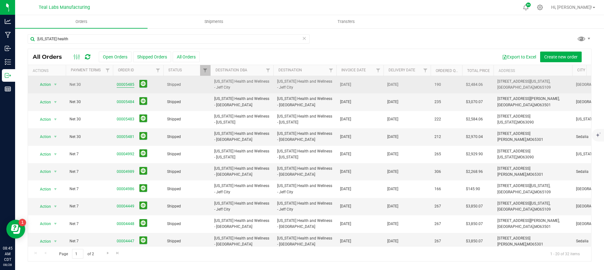
click at [122, 84] on link "00005485" at bounding box center [126, 85] width 18 height 6
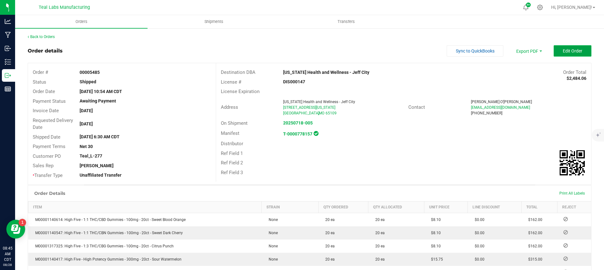
click at [557, 47] on button "Edit Order" at bounding box center [572, 50] width 38 height 11
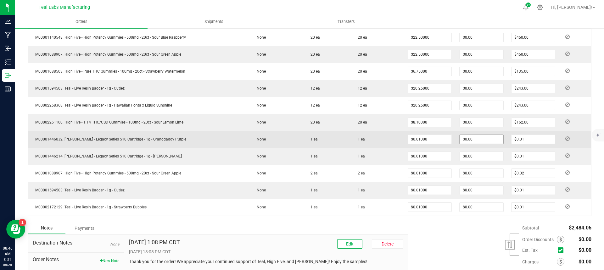
scroll to position [320, 0]
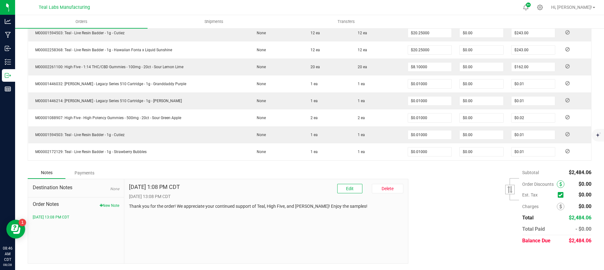
click at [558, 184] on span at bounding box center [561, 185] width 8 height 8
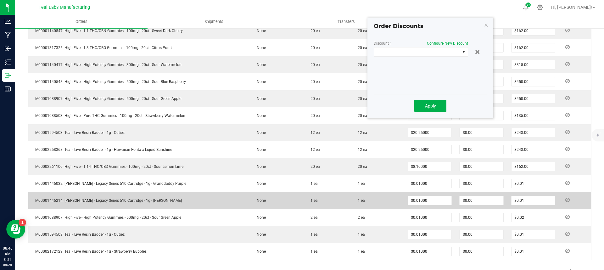
scroll to position [131, 0]
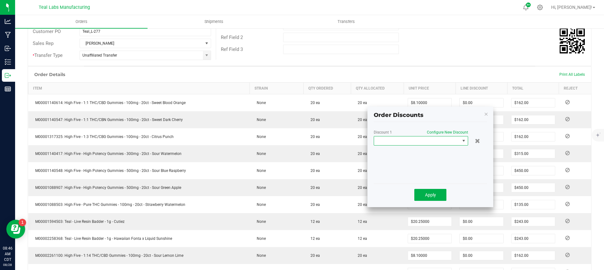
click at [435, 142] on span at bounding box center [417, 140] width 86 height 9
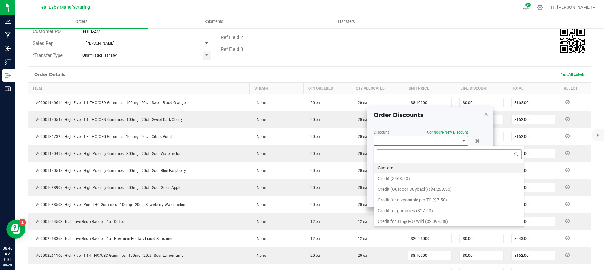
scroll to position [9, 94]
click at [399, 170] on li "Custom" at bounding box center [449, 168] width 150 height 11
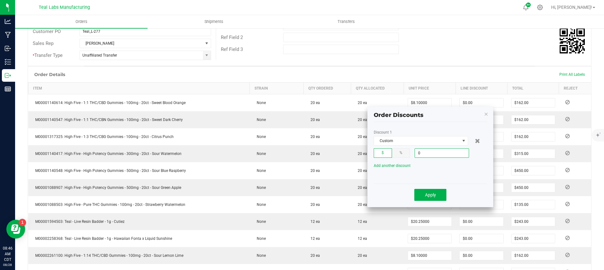
click at [432, 156] on input "0" at bounding box center [442, 153] width 54 height 9
type input "$154.00"
click at [439, 194] on button "Apply" at bounding box center [430, 195] width 32 height 12
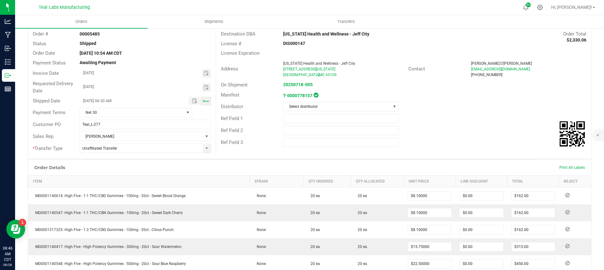
scroll to position [0, 0]
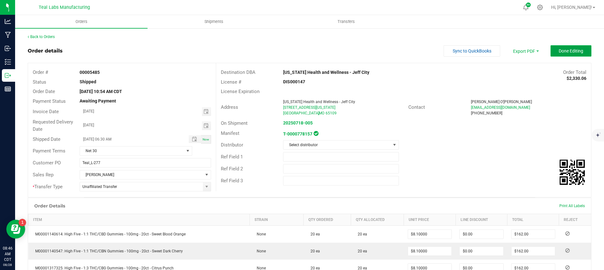
click at [560, 53] on span "Done Editing" at bounding box center [570, 50] width 25 height 5
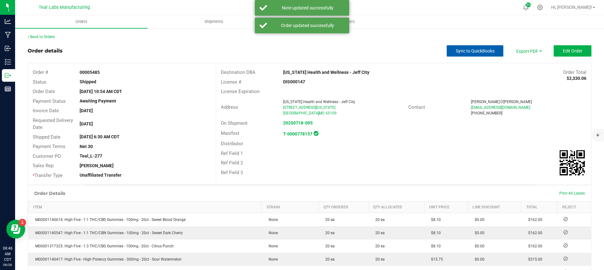
click at [475, 52] on span "Sync to QuickBooks" at bounding box center [475, 50] width 39 height 5
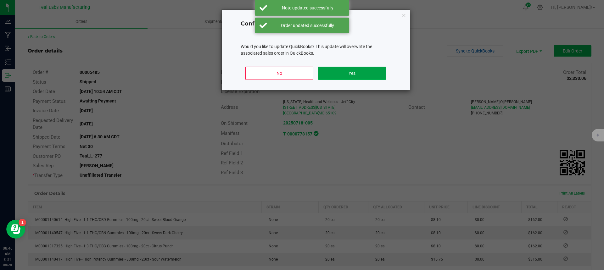
click at [358, 70] on button "Yes" at bounding box center [352, 73] width 68 height 13
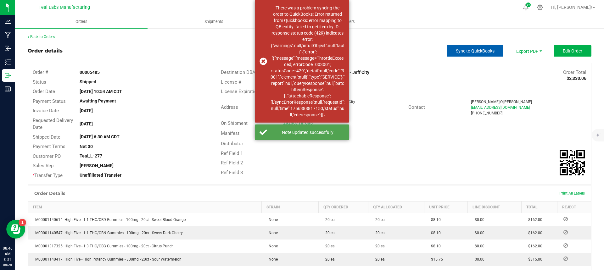
click at [467, 48] on span "Sync to QuickBooks" at bounding box center [475, 50] width 39 height 5
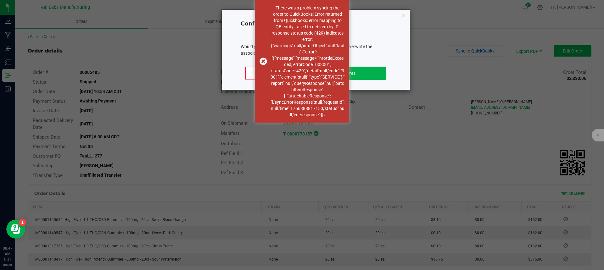
click at [366, 117] on ngb-modal-window "Confirm QuickBooks Sync Would you like to update QuickBooks? This update will o…" at bounding box center [304, 135] width 608 height 270
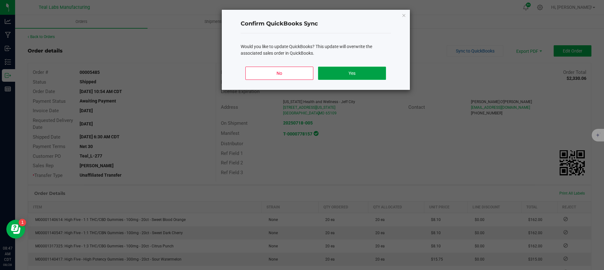
click at [353, 75] on button "Yes" at bounding box center [352, 73] width 68 height 13
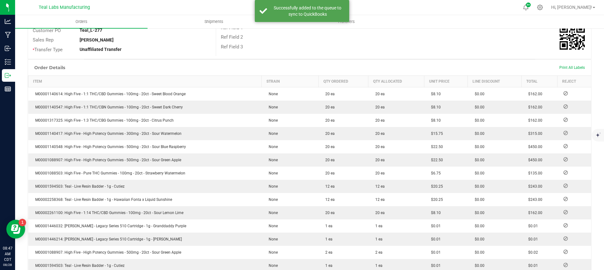
scroll to position [251, 0]
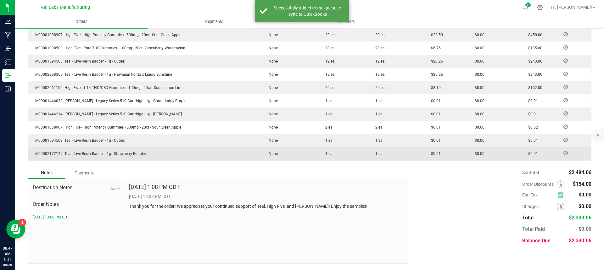
click at [81, 172] on div "Payments" at bounding box center [84, 172] width 38 height 11
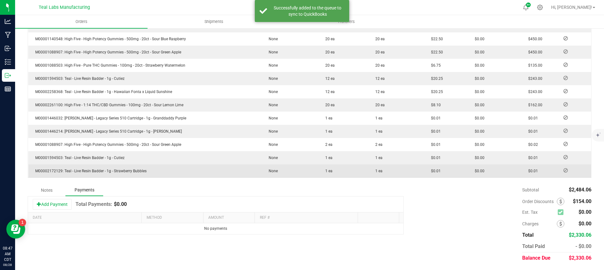
scroll to position [234, 0]
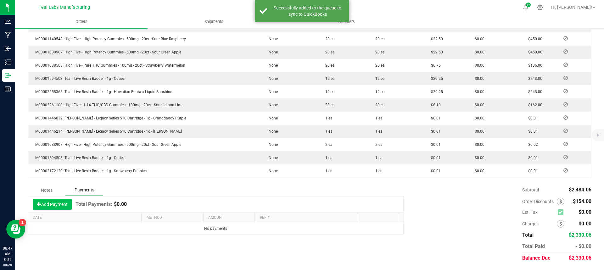
click at [66, 202] on button "Add Payment" at bounding box center [52, 204] width 39 height 11
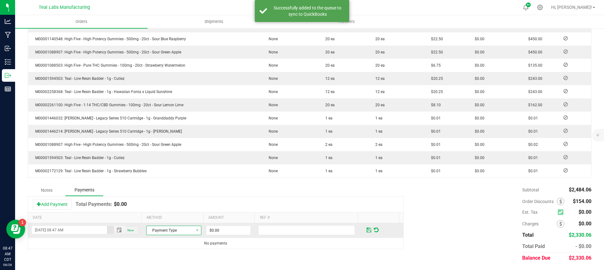
click at [166, 228] on span "Payment Type" at bounding box center [170, 230] width 47 height 9
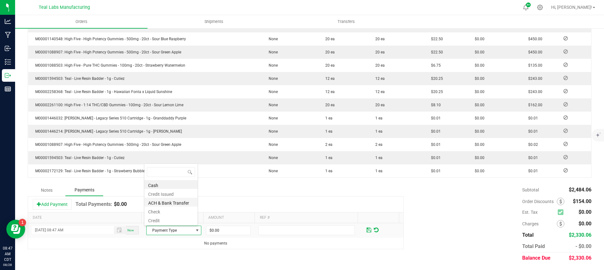
click at [162, 203] on li "ACH & Bank Transfer" at bounding box center [170, 202] width 53 height 9
click at [223, 228] on input "0" at bounding box center [228, 230] width 44 height 9
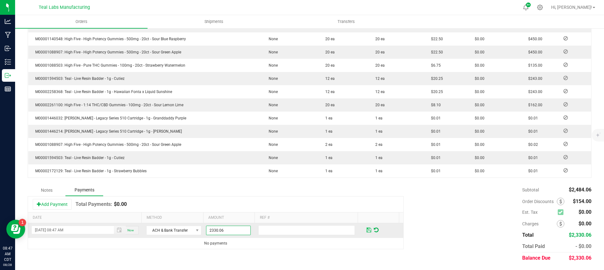
type input "$2,330.06"
click at [366, 231] on span at bounding box center [368, 230] width 5 height 6
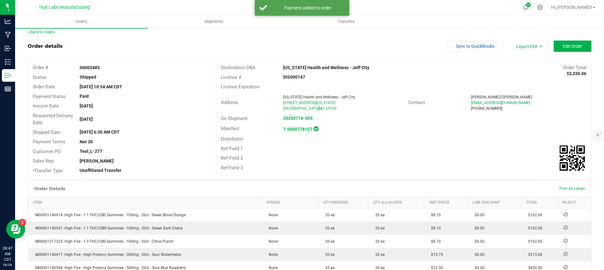
scroll to position [0, 0]
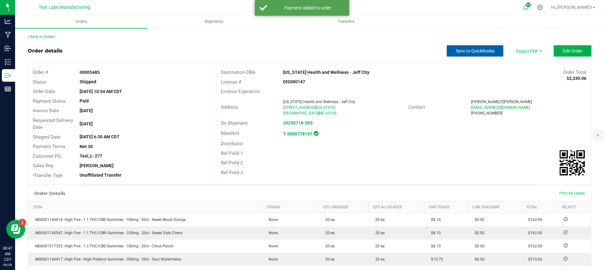
click at [466, 50] on span "Sync to QuickBooks" at bounding box center [475, 50] width 39 height 5
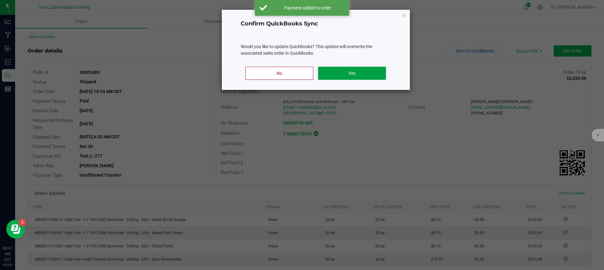
click at [327, 75] on button "Yes" at bounding box center [352, 73] width 68 height 13
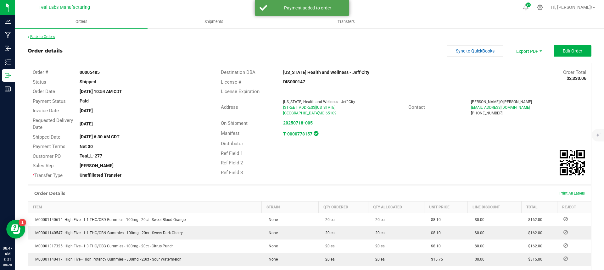
click at [47, 36] on link "Back to Orders" at bounding box center [41, 37] width 27 height 4
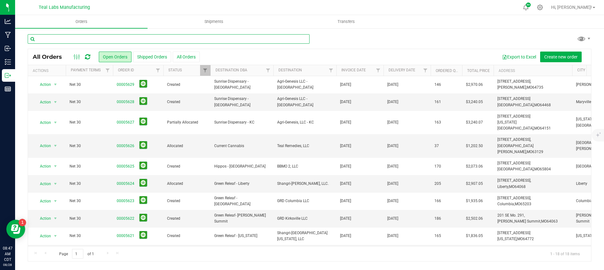
click at [135, 41] on input "text" at bounding box center [169, 38] width 282 height 9
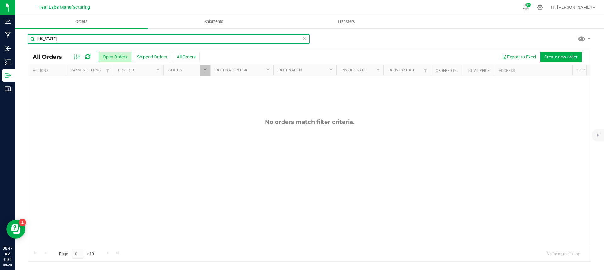
click at [209, 70] on div at bounding box center [210, 70] width 3 height 11
type input "[US_STATE]"
click at [205, 70] on span "Filter" at bounding box center [205, 70] width 5 height 5
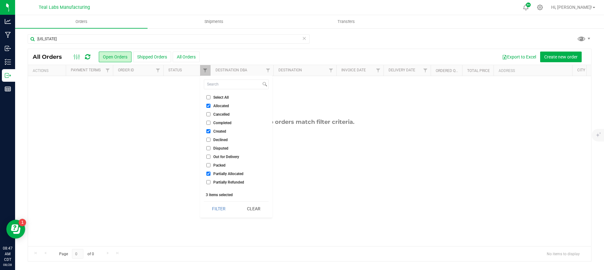
click at [211, 98] on label "Select All" at bounding box center [217, 97] width 22 height 4
click at [210, 98] on input "Select All" at bounding box center [208, 97] width 4 height 4
checkbox input "true"
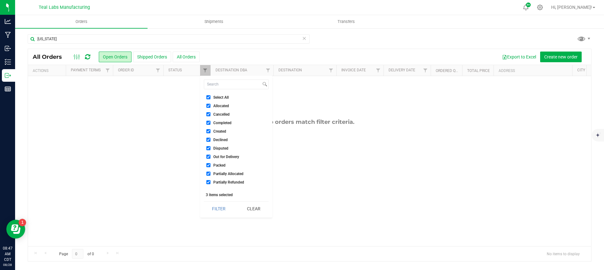
checkbox input "true"
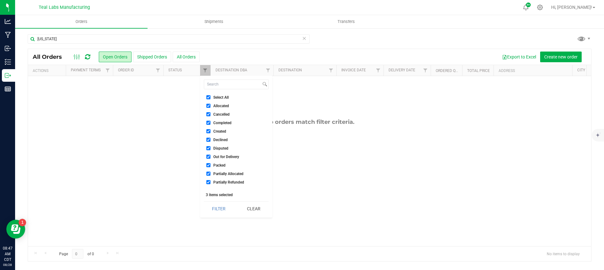
checkbox input "true"
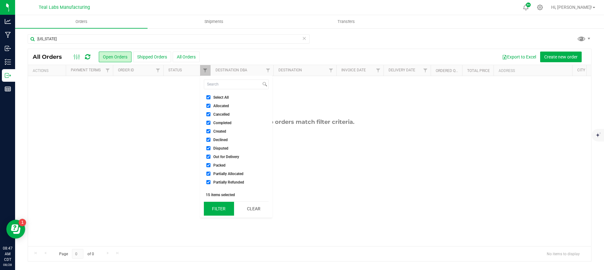
click at [219, 210] on button "Filter" at bounding box center [219, 209] width 30 height 14
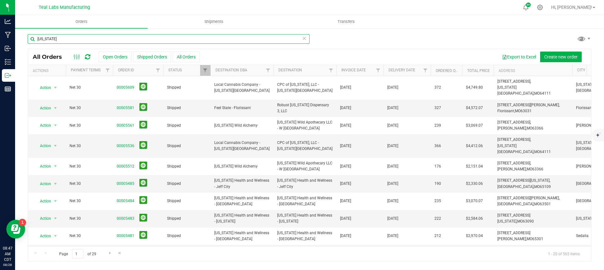
click at [90, 38] on input "[US_STATE]" at bounding box center [169, 38] width 282 height 9
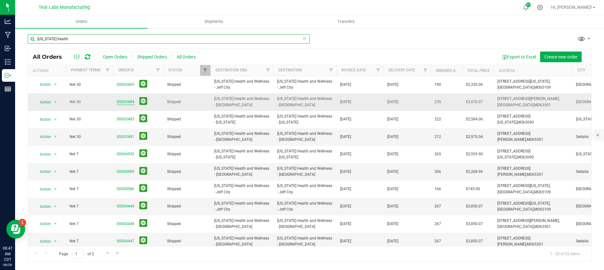
type input "[US_STATE] health"
click at [126, 103] on link "00005484" at bounding box center [126, 102] width 18 height 6
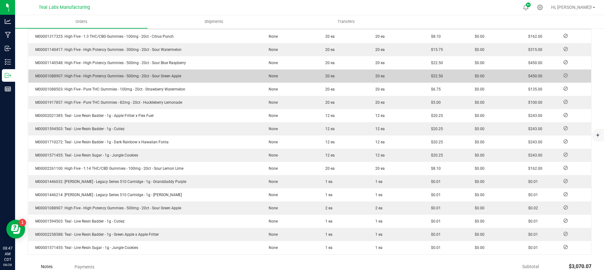
scroll to position [304, 0]
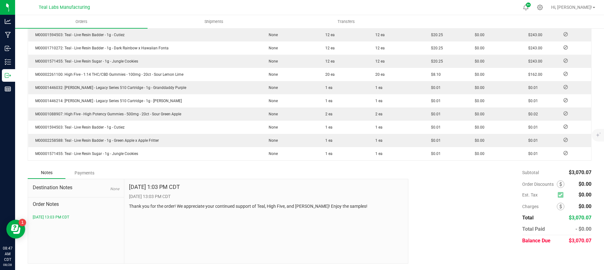
click at [86, 174] on div "Payments" at bounding box center [84, 172] width 38 height 11
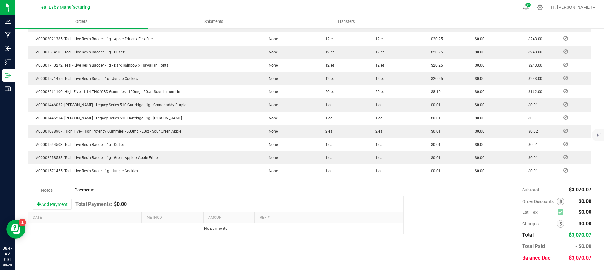
scroll to position [286, 0]
click at [60, 203] on button "Add Payment" at bounding box center [52, 204] width 39 height 11
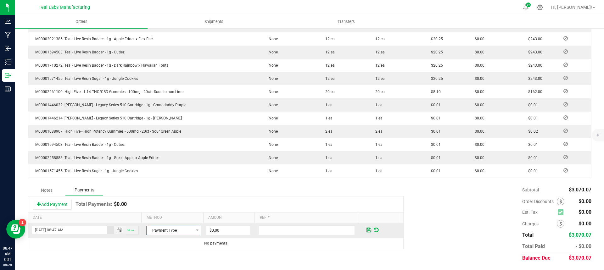
click at [180, 230] on span "Payment Type" at bounding box center [170, 230] width 47 height 9
click at [169, 211] on li "Check" at bounding box center [170, 211] width 53 height 9
click at [172, 229] on span "Check" at bounding box center [170, 230] width 47 height 9
click at [173, 204] on li "ACH & Bank Transfer" at bounding box center [170, 202] width 53 height 9
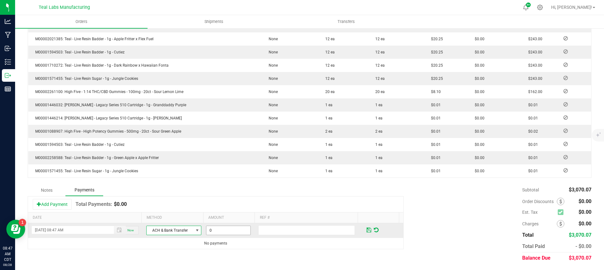
click at [217, 232] on input "0" at bounding box center [228, 230] width 44 height 9
type input "$3,070.07"
click at [366, 231] on span at bounding box center [368, 230] width 5 height 6
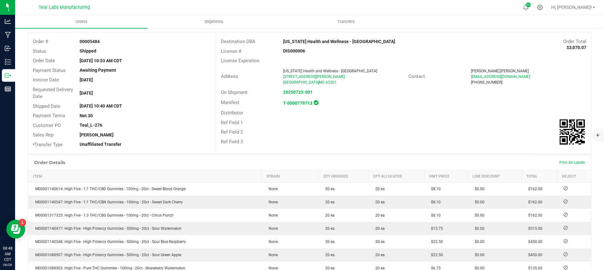
scroll to position [0, 0]
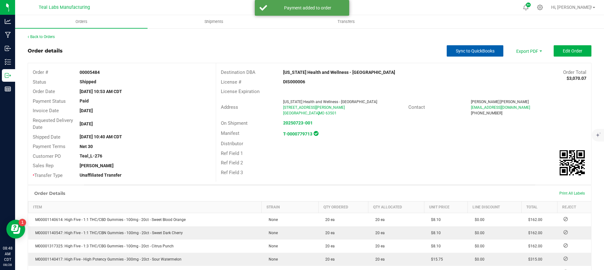
click at [471, 50] on span "Sync to QuickBooks" at bounding box center [475, 50] width 39 height 5
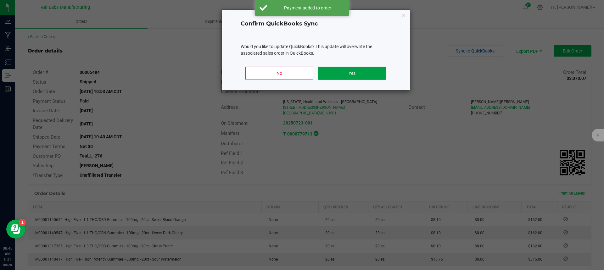
click at [362, 72] on button "Yes" at bounding box center [352, 73] width 68 height 13
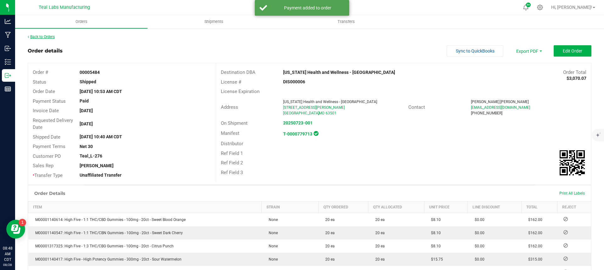
click at [44, 37] on link "Back to Orders" at bounding box center [41, 37] width 27 height 4
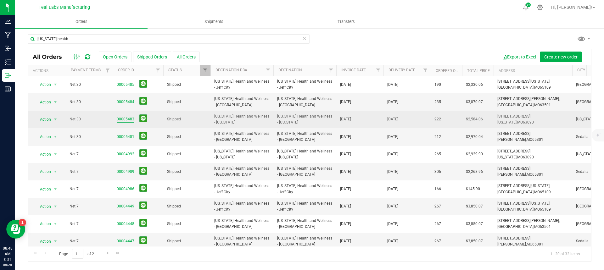
click at [125, 118] on link "00005483" at bounding box center [126, 119] width 18 height 6
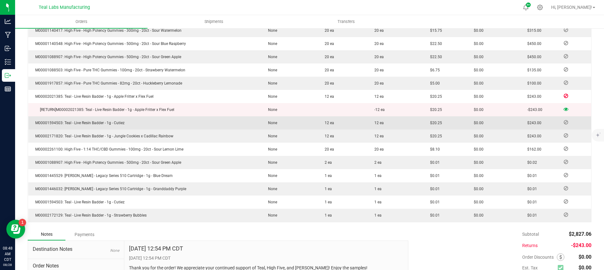
scroll to position [291, 0]
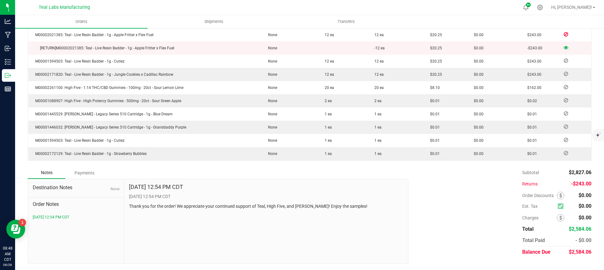
click at [90, 171] on div "Payments" at bounding box center [84, 172] width 38 height 11
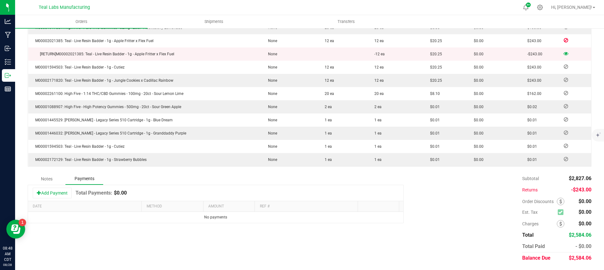
click at [53, 201] on div "Add Payment Total Payments: $0.00" at bounding box center [215, 193] width 375 height 16
click at [55, 195] on button "Add Payment" at bounding box center [52, 193] width 39 height 11
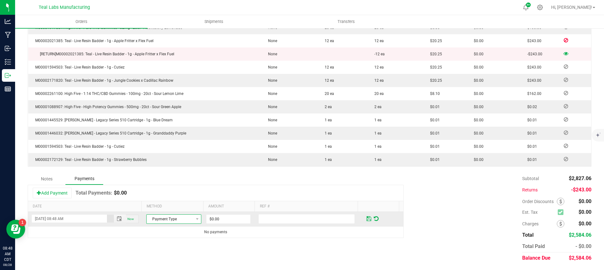
click at [172, 219] on span "Payment Type" at bounding box center [170, 219] width 47 height 9
click at [174, 191] on li "ACH & Bank Transfer" at bounding box center [170, 190] width 53 height 9
click at [219, 220] on input "0" at bounding box center [228, 219] width 44 height 9
type input "$2,584.06"
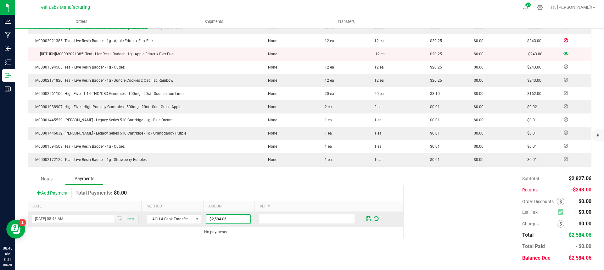
click at [361, 220] on td at bounding box center [382, 219] width 42 height 15
click at [366, 219] on span at bounding box center [368, 219] width 5 height 6
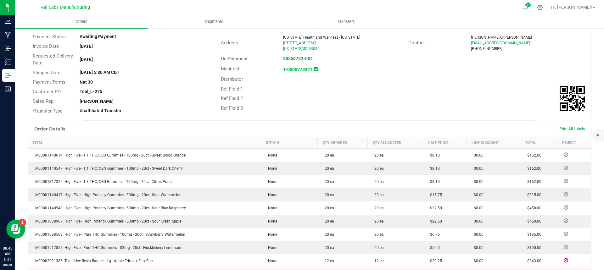
scroll to position [0, 0]
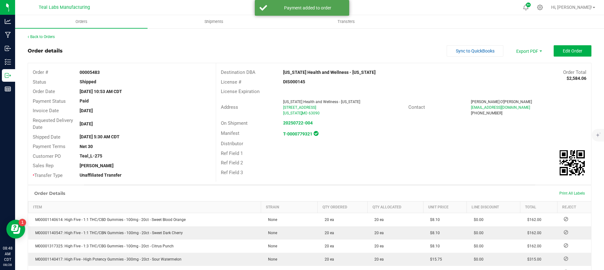
click at [480, 59] on outbound-order-header "Order details Sync to QuickBooks Export PDF Edit Order Order # 00005483 Status …" at bounding box center [310, 115] width 564 height 140
click at [468, 51] on span "Sync to QuickBooks" at bounding box center [475, 50] width 39 height 5
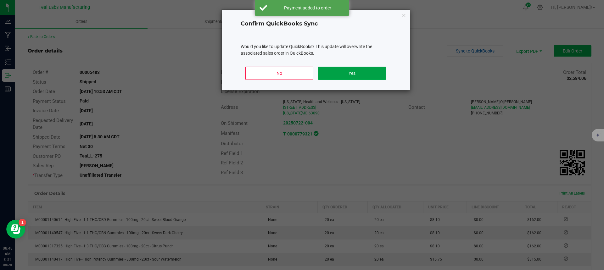
click at [364, 72] on button "Yes" at bounding box center [352, 73] width 68 height 13
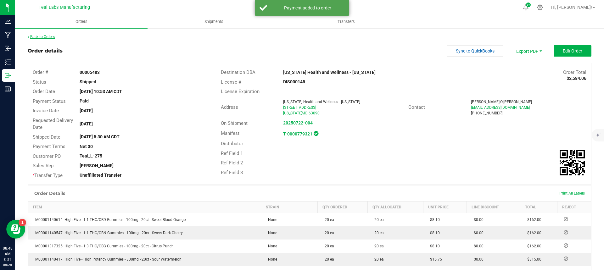
click at [36, 38] on link "Back to Orders" at bounding box center [41, 37] width 27 height 4
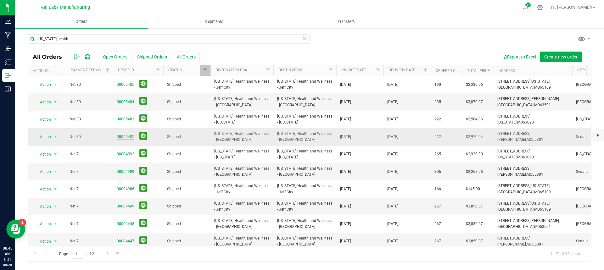
click at [127, 136] on link "00005481" at bounding box center [126, 137] width 18 height 6
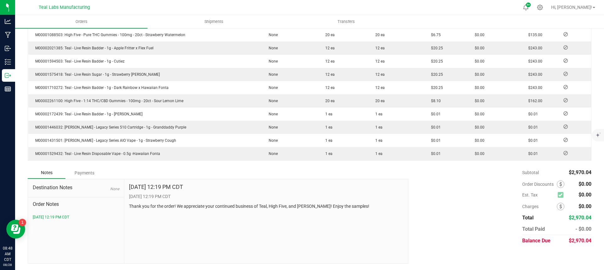
click at [92, 173] on div "Payments" at bounding box center [84, 172] width 38 height 11
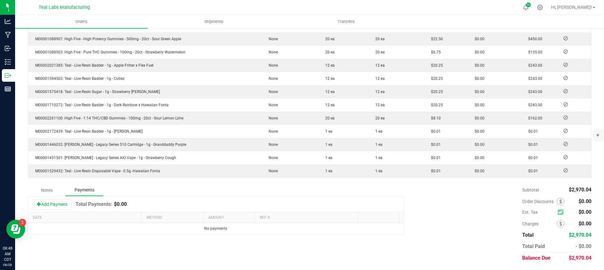
click at [69, 199] on div "Add Payment Total Payments: $0.00" at bounding box center [215, 205] width 375 height 16
click at [66, 203] on button "Add Payment" at bounding box center [52, 204] width 39 height 11
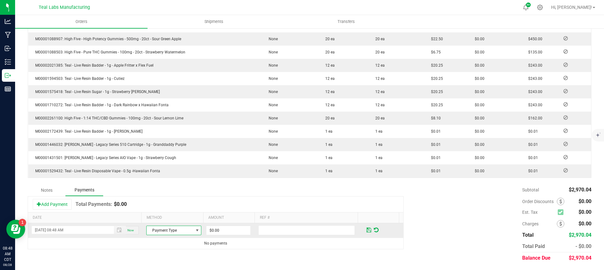
click at [173, 229] on span "Payment Type" at bounding box center [170, 230] width 47 height 9
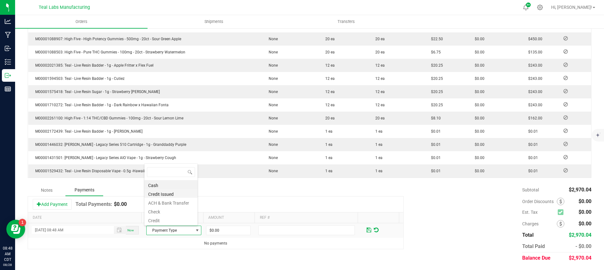
click at [171, 191] on li "Credit Issued" at bounding box center [170, 193] width 53 height 9
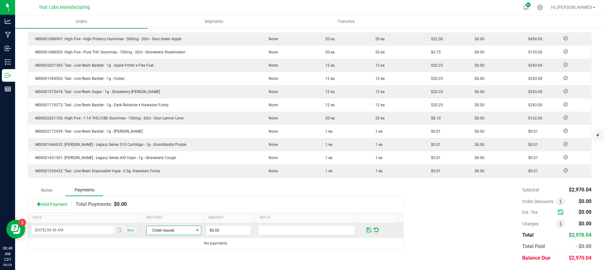
click at [183, 231] on span "Credit Issued" at bounding box center [170, 230] width 47 height 9
click at [172, 203] on li "ACH & Bank Transfer" at bounding box center [170, 202] width 53 height 9
click at [219, 229] on input "0" at bounding box center [228, 230] width 44 height 9
type input "$2,970.04"
click at [365, 232] on span at bounding box center [368, 229] width 7 height 9
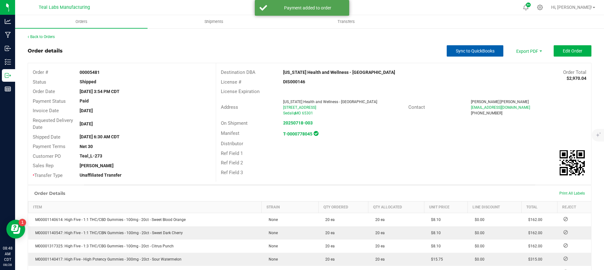
click at [470, 54] on button "Sync to QuickBooks" at bounding box center [475, 50] width 57 height 11
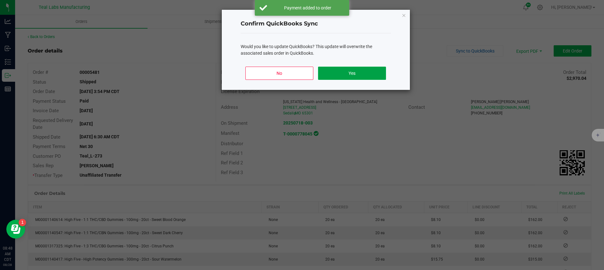
click at [350, 78] on button "Yes" at bounding box center [352, 73] width 68 height 13
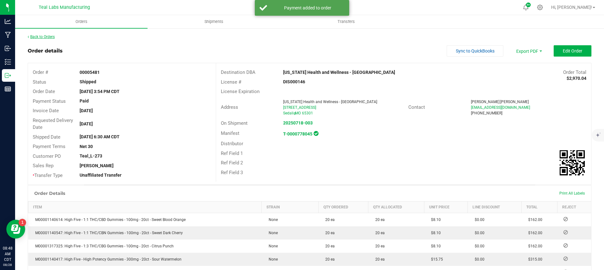
click at [43, 36] on link "Back to Orders" at bounding box center [41, 37] width 27 height 4
